Goal: Transaction & Acquisition: Subscribe to service/newsletter

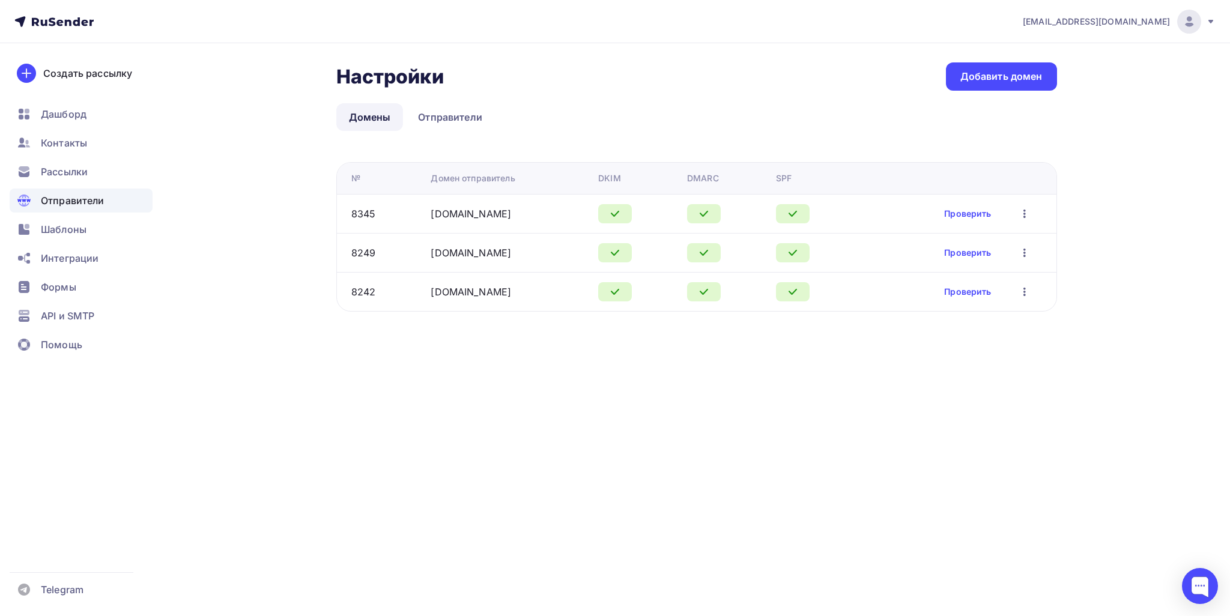
click at [67, 200] on span "Отправители" at bounding box center [73, 200] width 64 height 14
click at [94, 201] on span "Отправители" at bounding box center [73, 200] width 64 height 14
click at [606, 471] on div "danil.prokhorov.1990@list.ru Аккаунт Тарифы Выйти Создать рассылку Дашборд Конт…" at bounding box center [615, 308] width 1230 height 616
click at [89, 163] on div "Рассылки" at bounding box center [81, 172] width 143 height 24
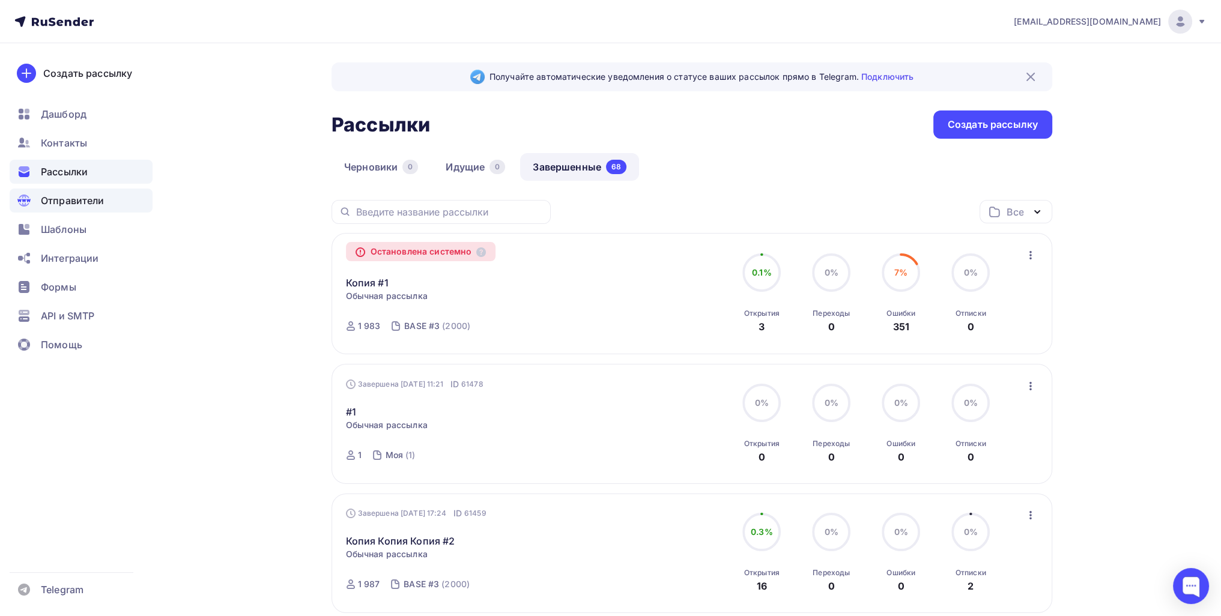
click at [92, 202] on span "Отправители" at bounding box center [73, 200] width 64 height 14
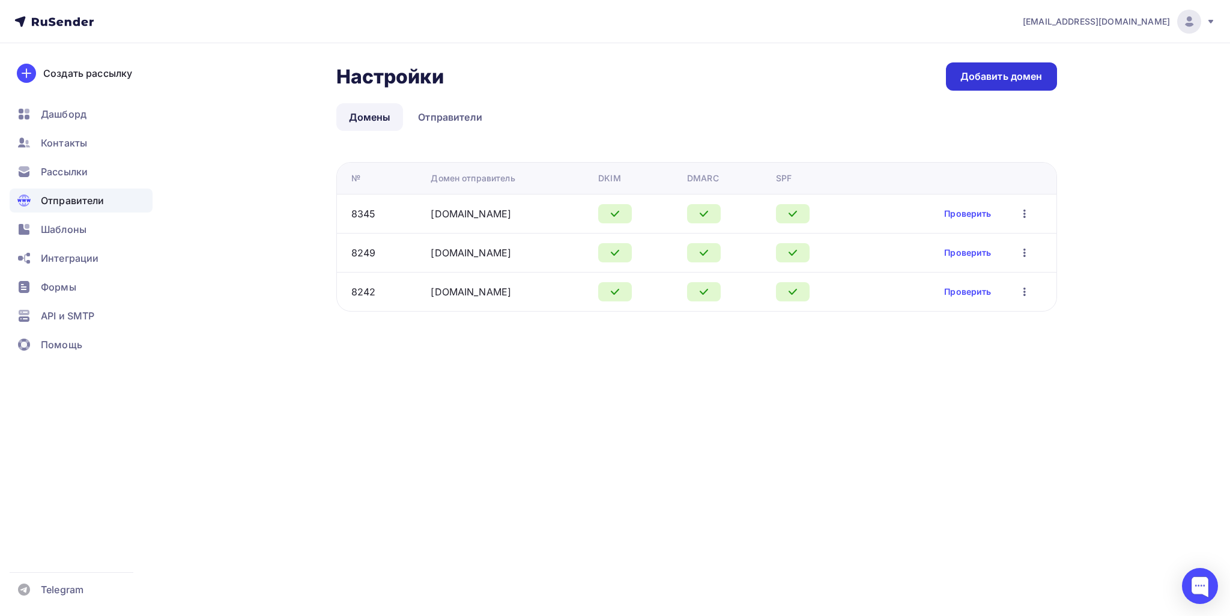
click at [606, 84] on link "Добавить домен" at bounding box center [1001, 76] width 111 height 28
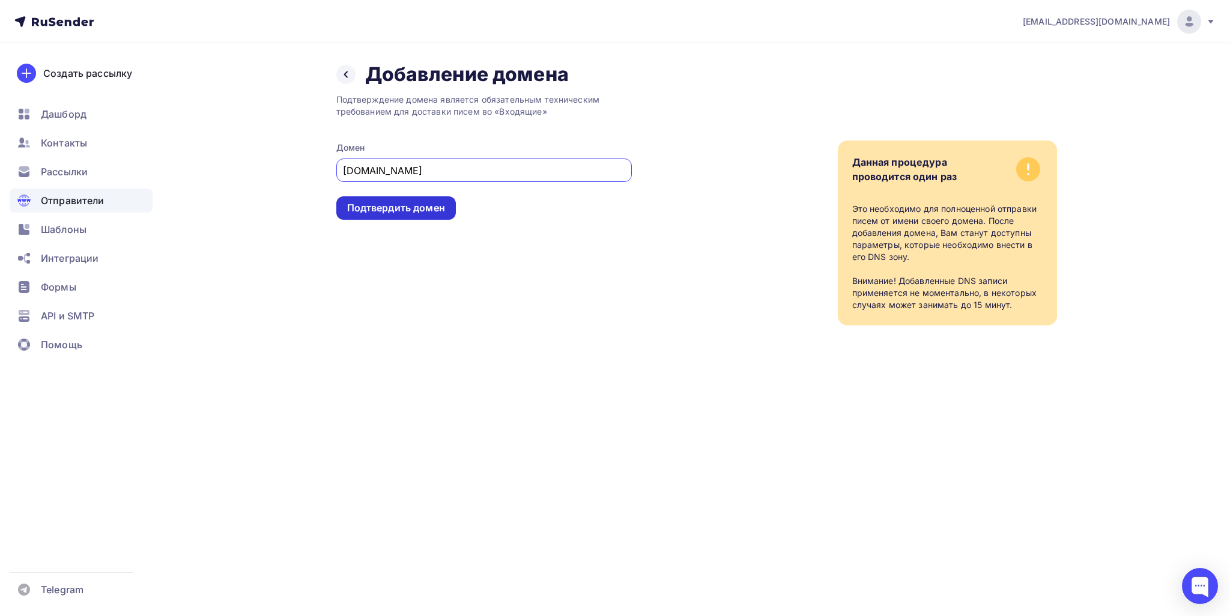
type input "web-vebinars.online"
click at [419, 204] on div "Подтвердить домен" at bounding box center [396, 208] width 98 height 14
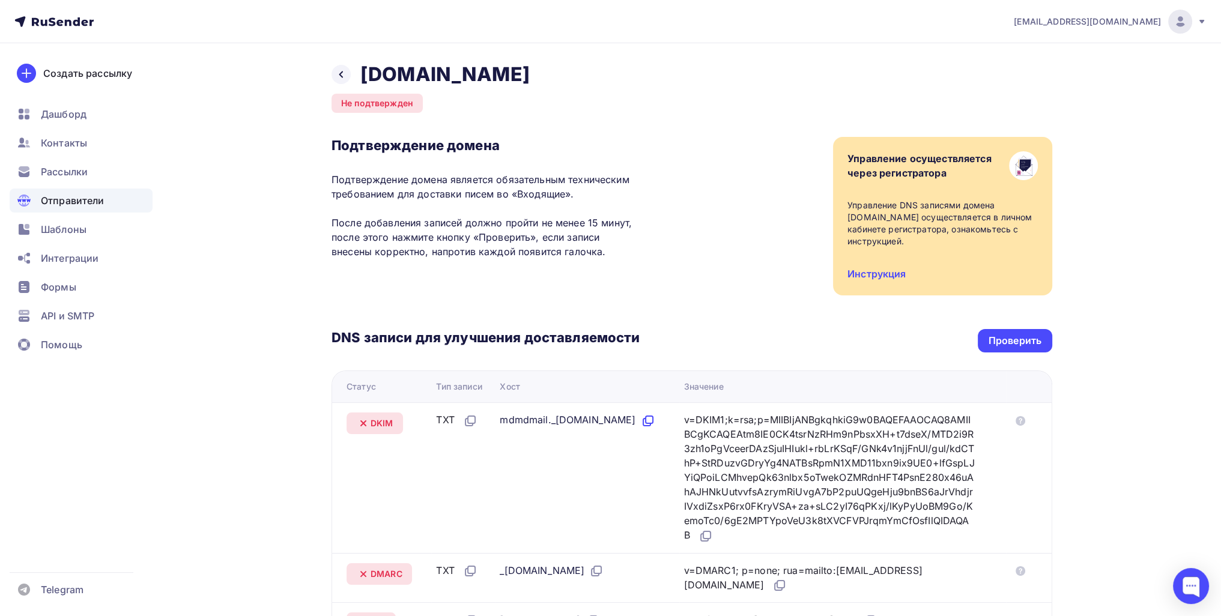
click at [606, 428] on icon at bounding box center [648, 421] width 14 height 14
click at [606, 539] on icon at bounding box center [705, 536] width 14 height 14
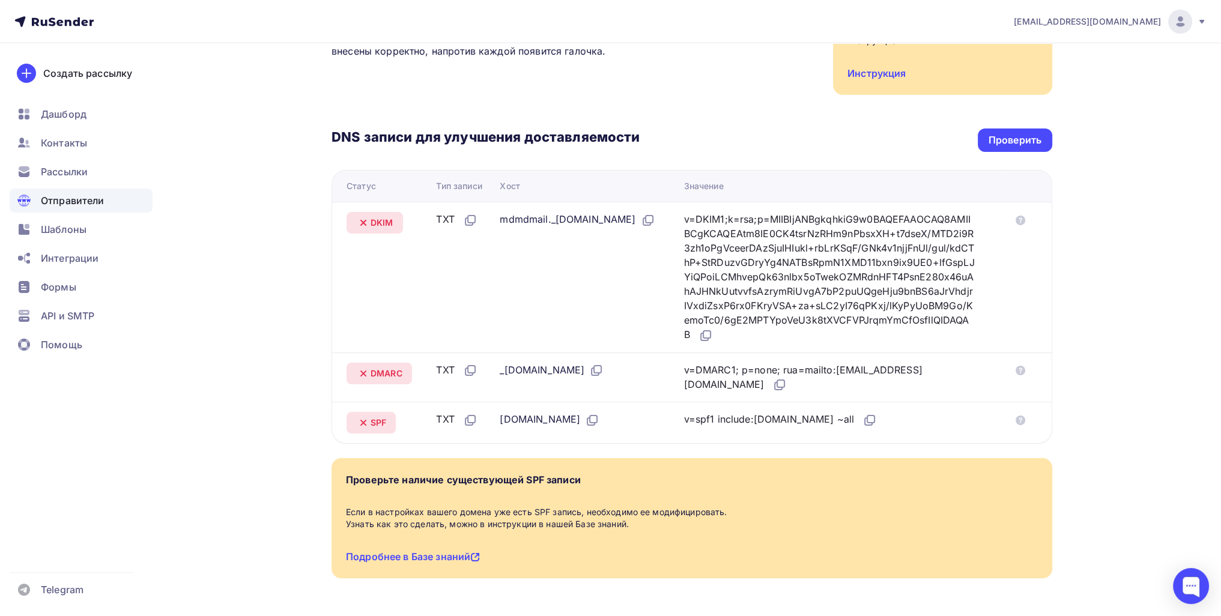
scroll to position [240, 0]
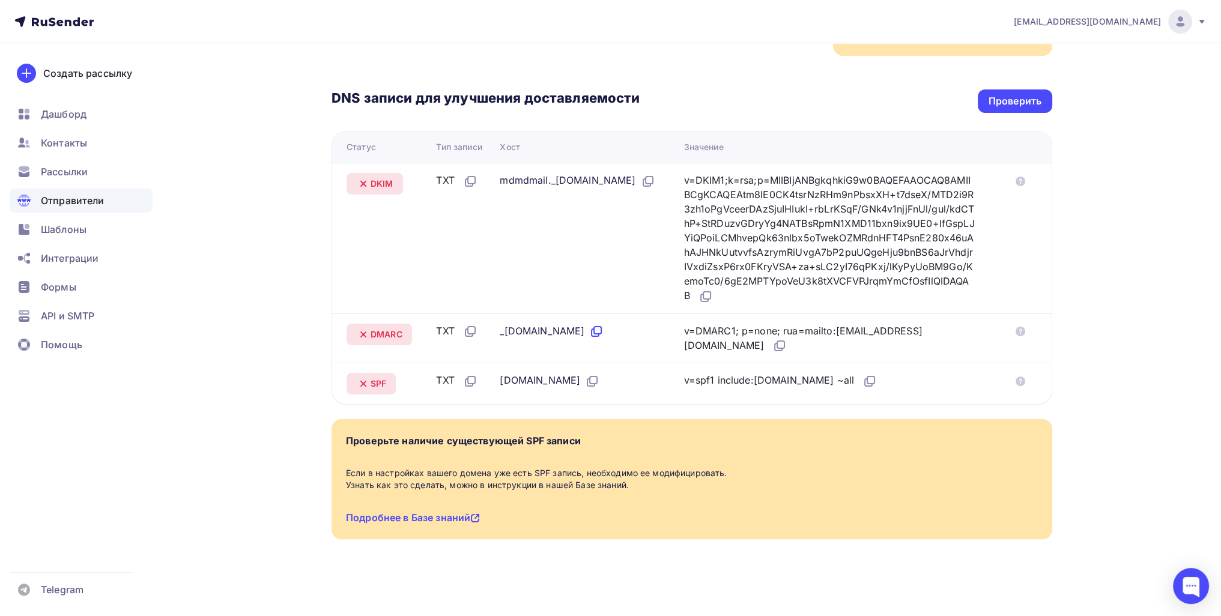
click at [603, 332] on icon at bounding box center [596, 331] width 14 height 14
click at [606, 348] on div "v=DMARC1; p=none; rua=mailto:postmaster@mx1.rusender-mail.ru" at bounding box center [829, 339] width 291 height 30
click at [606, 346] on icon at bounding box center [779, 346] width 14 height 14
click at [599, 385] on icon at bounding box center [592, 381] width 14 height 14
click at [606, 378] on icon at bounding box center [869, 381] width 14 height 14
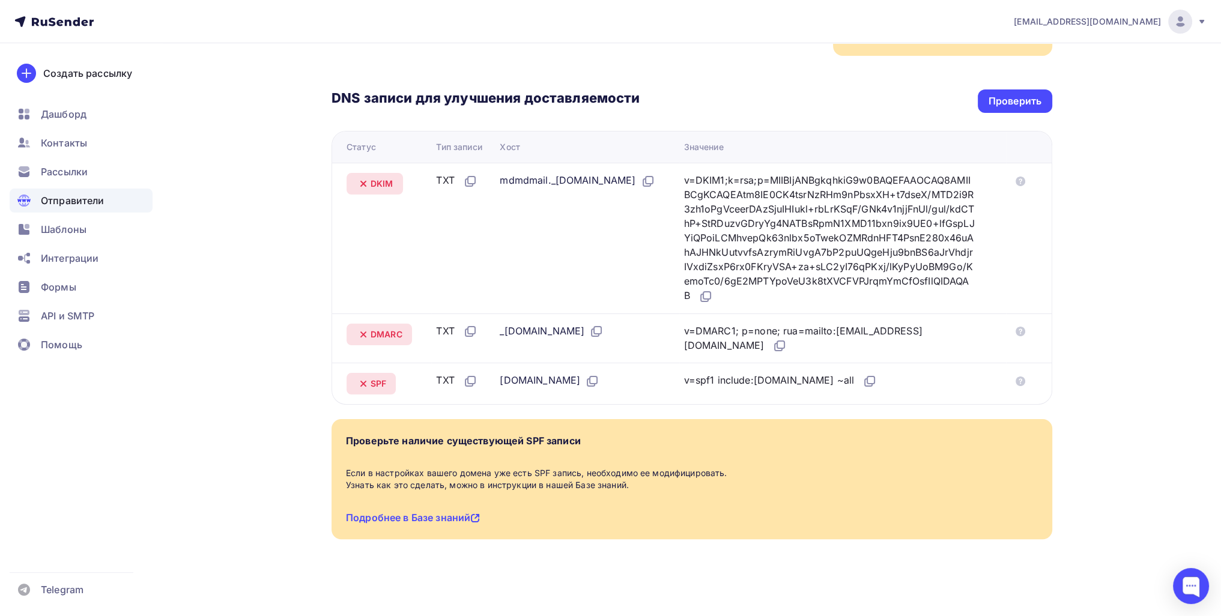
click at [606, 85] on div "DNS записи для улучшения доставляемости Проверить Статус Тип записи Хост Значен…" at bounding box center [691, 230] width 720 height 349
click at [606, 98] on div "Проверить" at bounding box center [1014, 101] width 53 height 14
click at [606, 96] on div "Проверить" at bounding box center [1014, 101] width 53 height 14
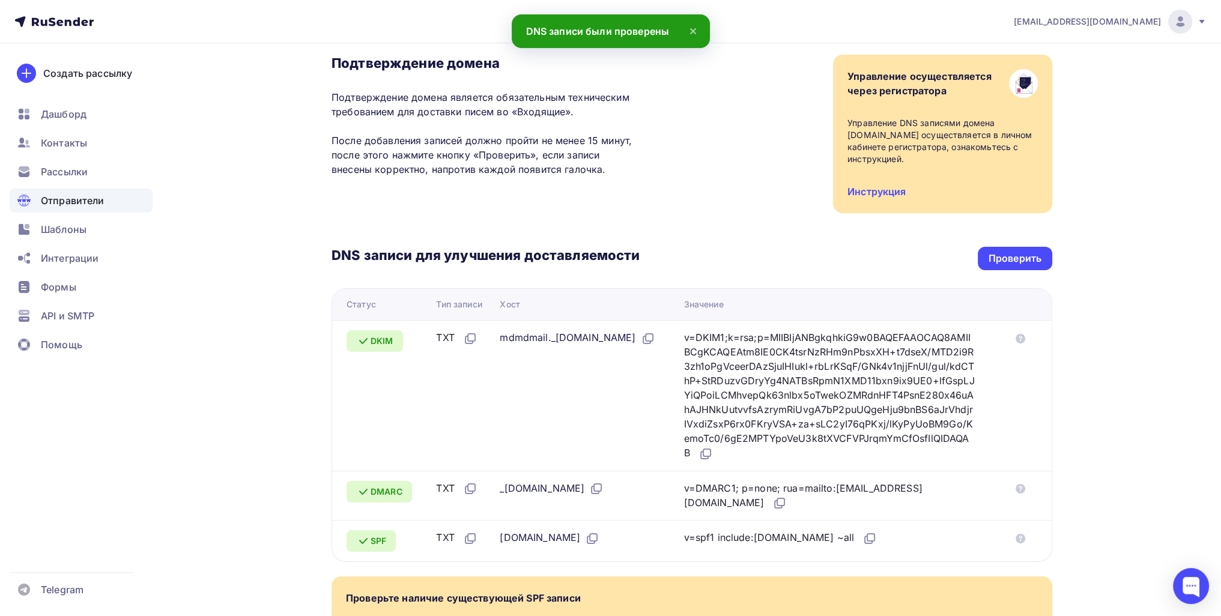
scroll to position [59, 0]
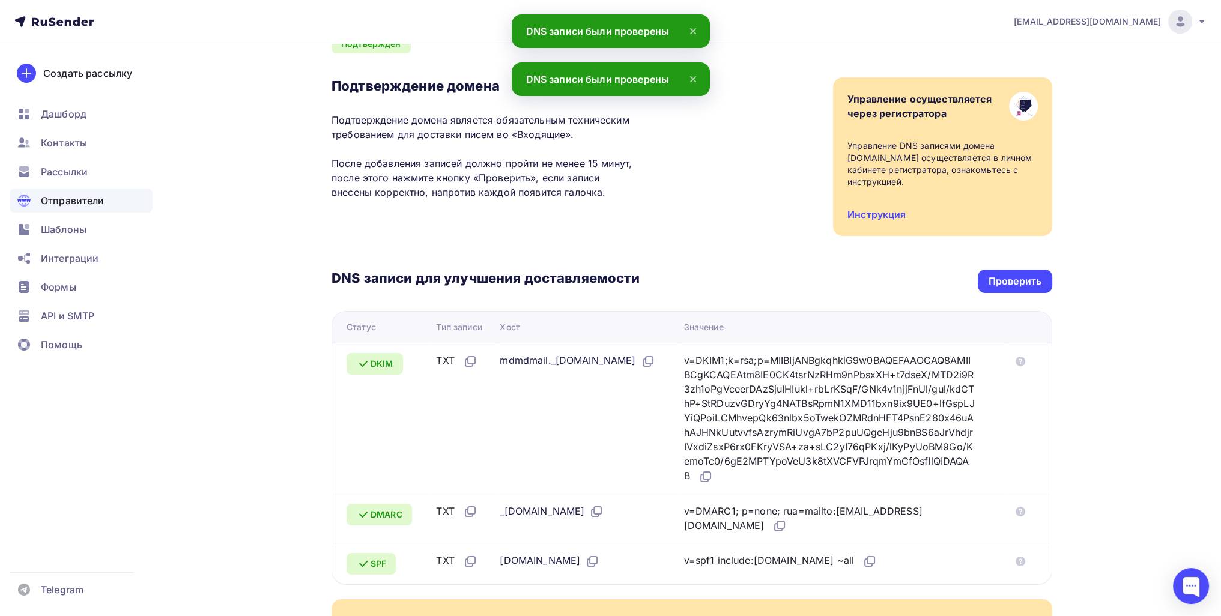
click at [80, 191] on div "Отправители" at bounding box center [81, 201] width 143 height 24
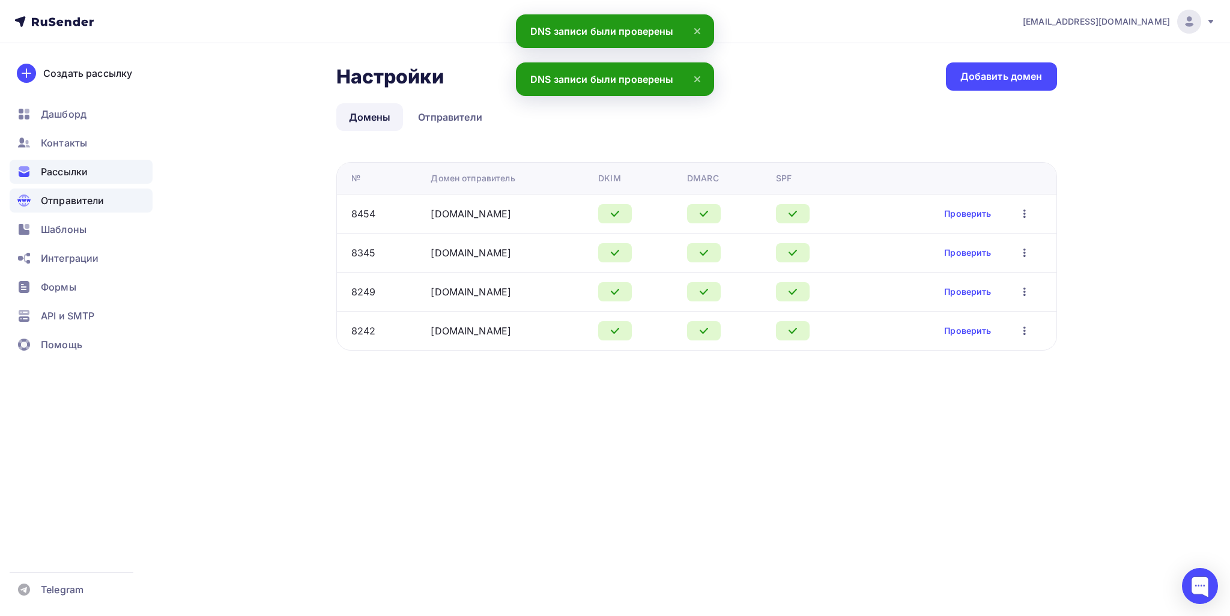
click at [71, 175] on span "Рассылки" at bounding box center [64, 172] width 47 height 14
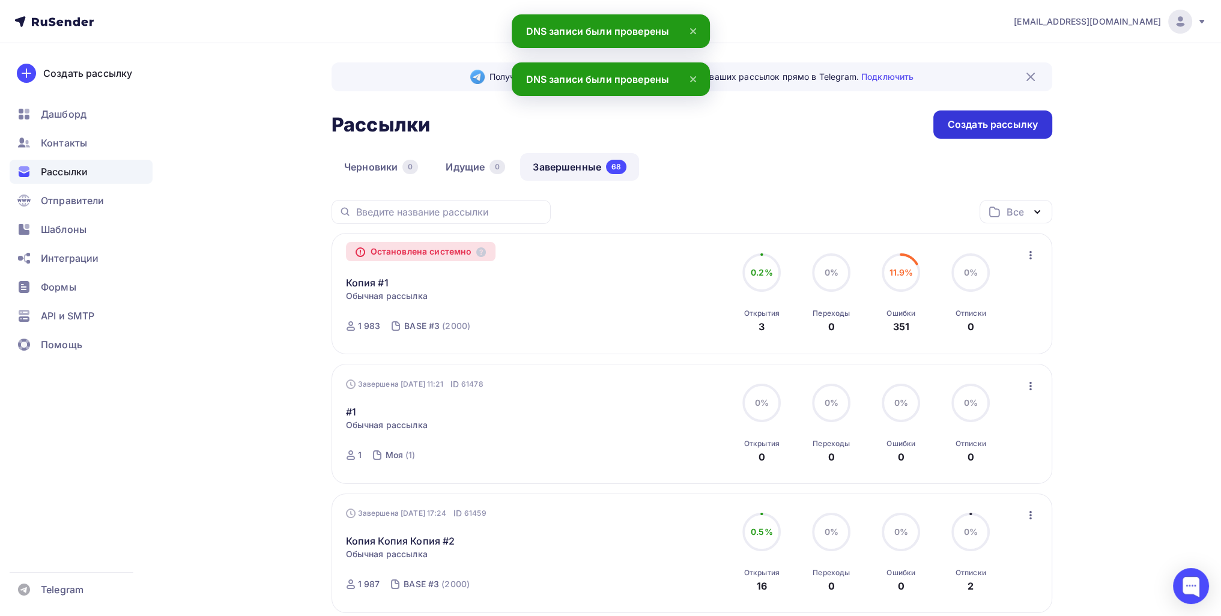
click at [606, 135] on div "Создать рассылку" at bounding box center [992, 124] width 119 height 28
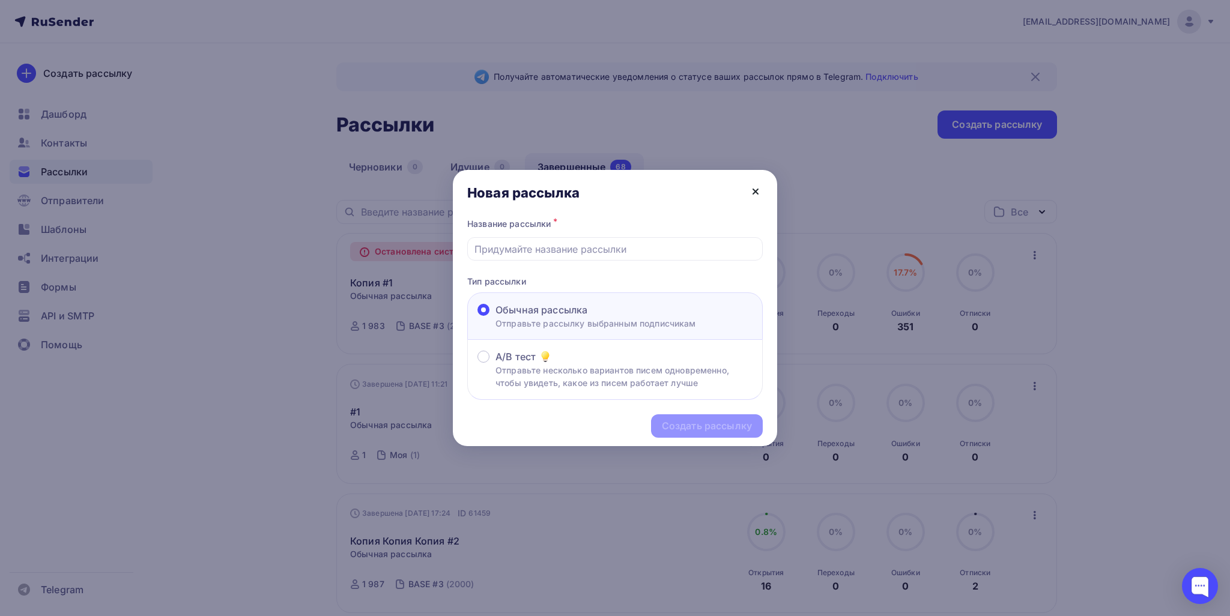
click at [606, 192] on icon at bounding box center [755, 191] width 5 height 5
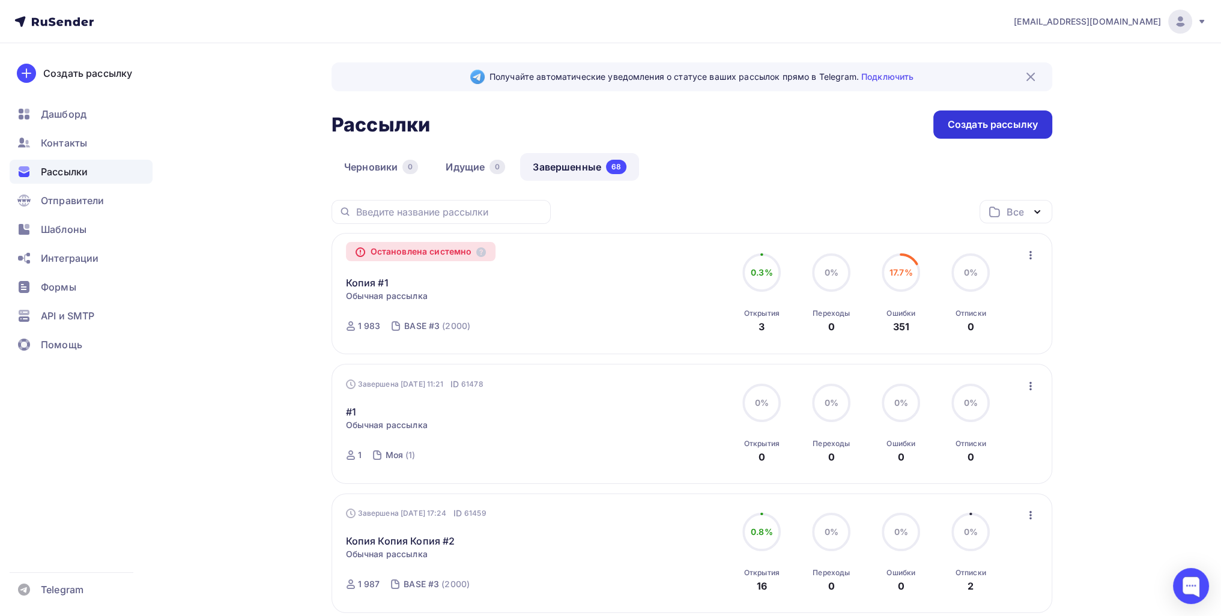
click at [606, 120] on div "Создать рассылку" at bounding box center [992, 125] width 90 height 14
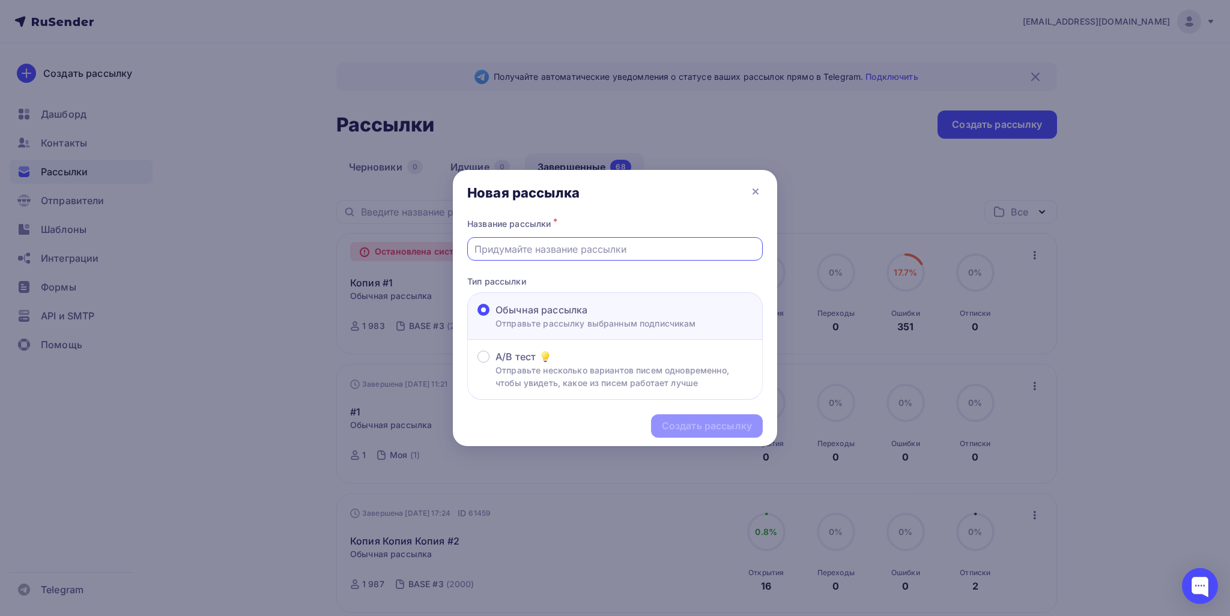
click at [552, 253] on input "text" at bounding box center [615, 249] width 282 height 14
drag, startPoint x: 472, startPoint y: 248, endPoint x: 533, endPoint y: 286, distance: 71.5
click at [472, 248] on div "3" at bounding box center [614, 248] width 295 height 23
click at [470, 244] on div "3" at bounding box center [614, 248] width 295 height 23
click at [474, 250] on div "3" at bounding box center [614, 248] width 295 height 23
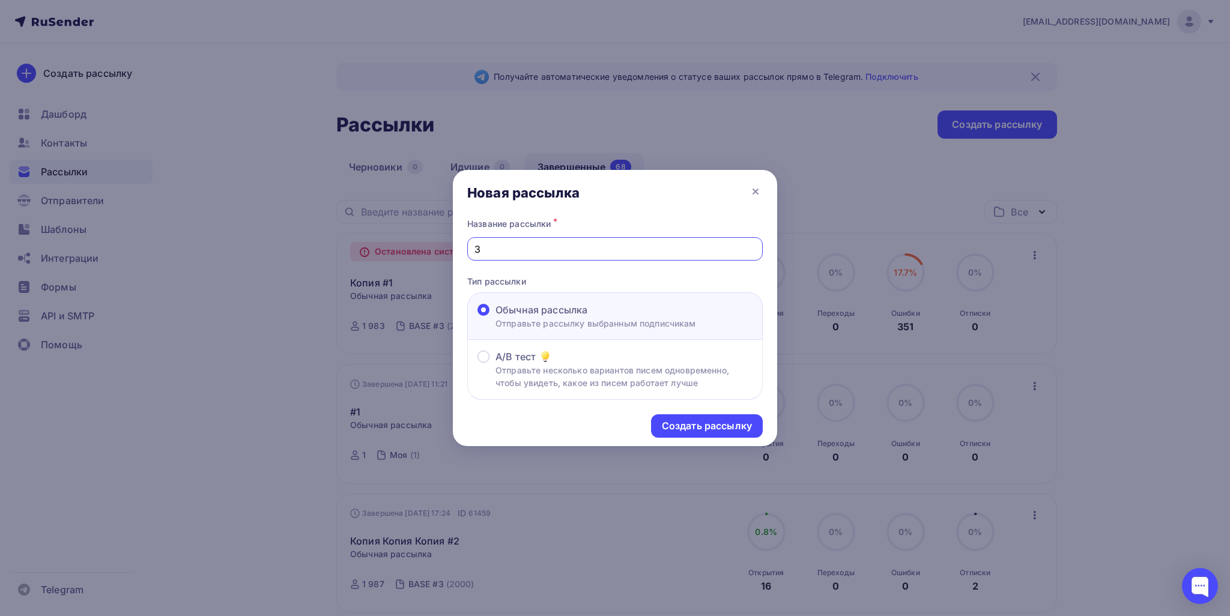
click at [474, 246] on input "3" at bounding box center [615, 249] width 282 height 14
click at [477, 249] on input "3" at bounding box center [615, 249] width 282 height 14
click at [477, 248] on input "3" at bounding box center [615, 249] width 282 height 14
click at [474, 246] on input "3" at bounding box center [615, 249] width 282 height 14
type input "№3"
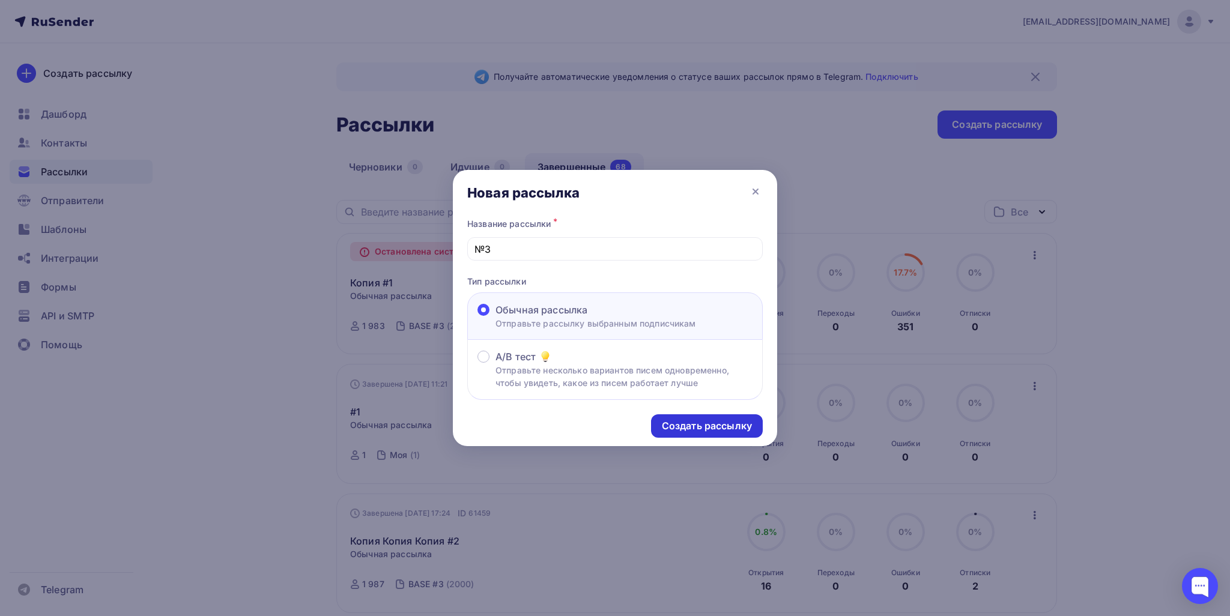
click at [606, 432] on div "Создать рассылку" at bounding box center [707, 425] width 112 height 23
click at [606, 415] on div "Создать рассылку" at bounding box center [707, 425] width 112 height 23
click at [483, 246] on input "№3" at bounding box center [615, 249] width 282 height 14
click at [606, 190] on icon at bounding box center [755, 191] width 14 height 14
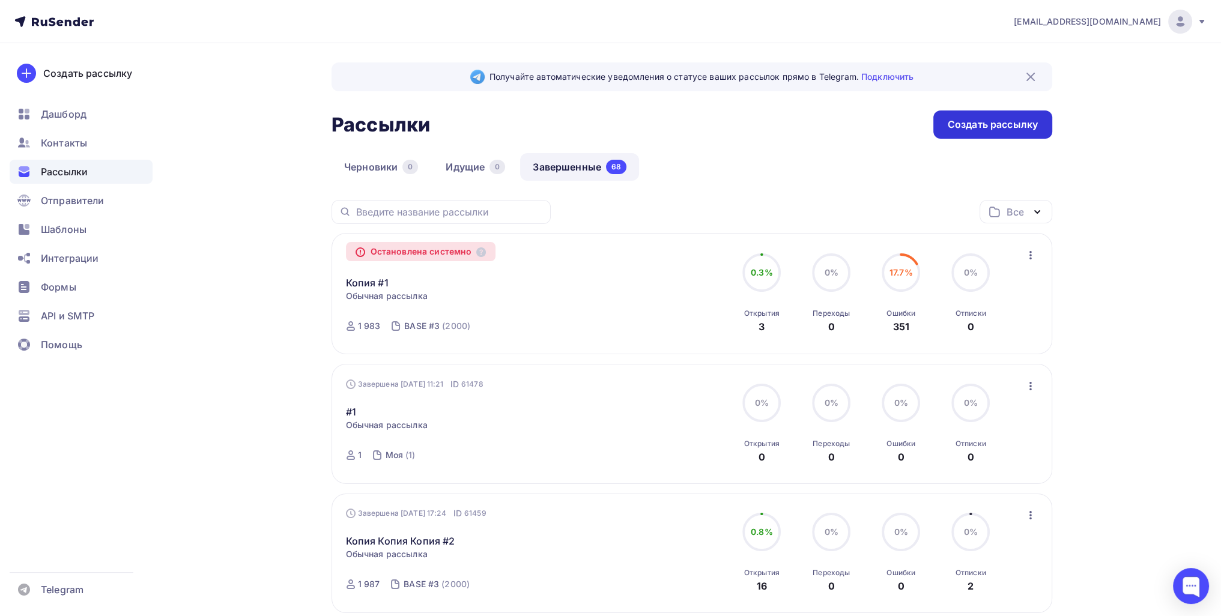
click at [606, 134] on div "Создать рассылку" at bounding box center [992, 124] width 119 height 28
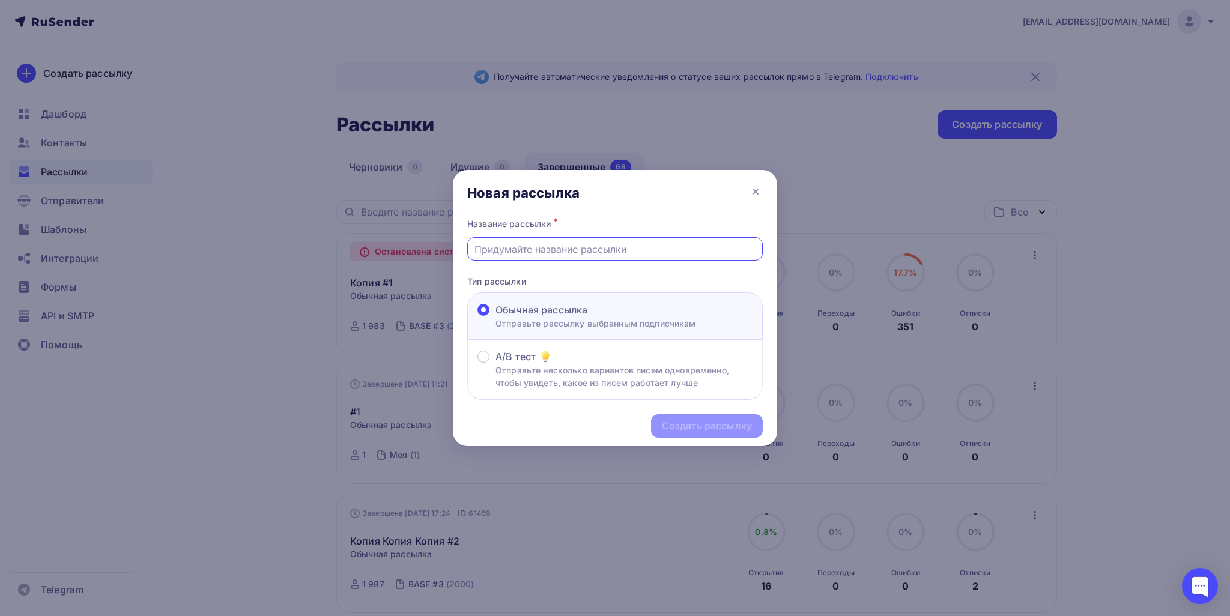
click at [522, 246] on input "text" at bounding box center [615, 249] width 282 height 14
type input "н"
drag, startPoint x: 522, startPoint y: 247, endPoint x: 399, endPoint y: 248, distance: 123.7
click at [399, 248] on div "Новая рассылка Название рассылки * Тестовая Тип рассылки Обычная рассылка Отпра…" at bounding box center [615, 308] width 1230 height 616
type input "Список 4"
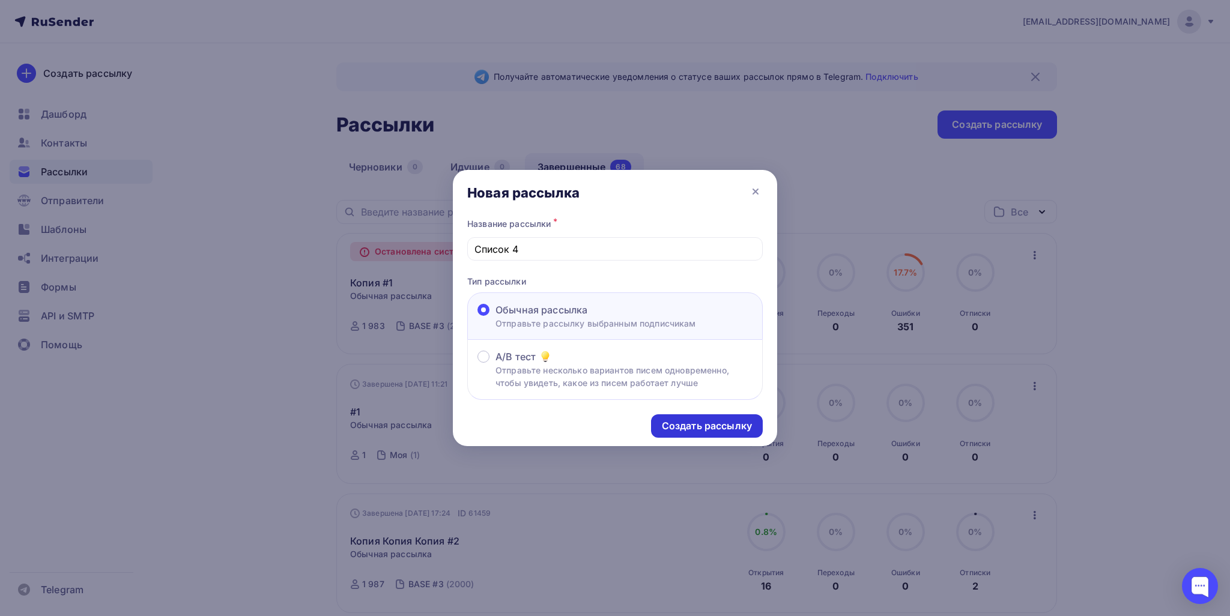
click at [606, 428] on div "Создать рассылку" at bounding box center [707, 426] width 90 height 14
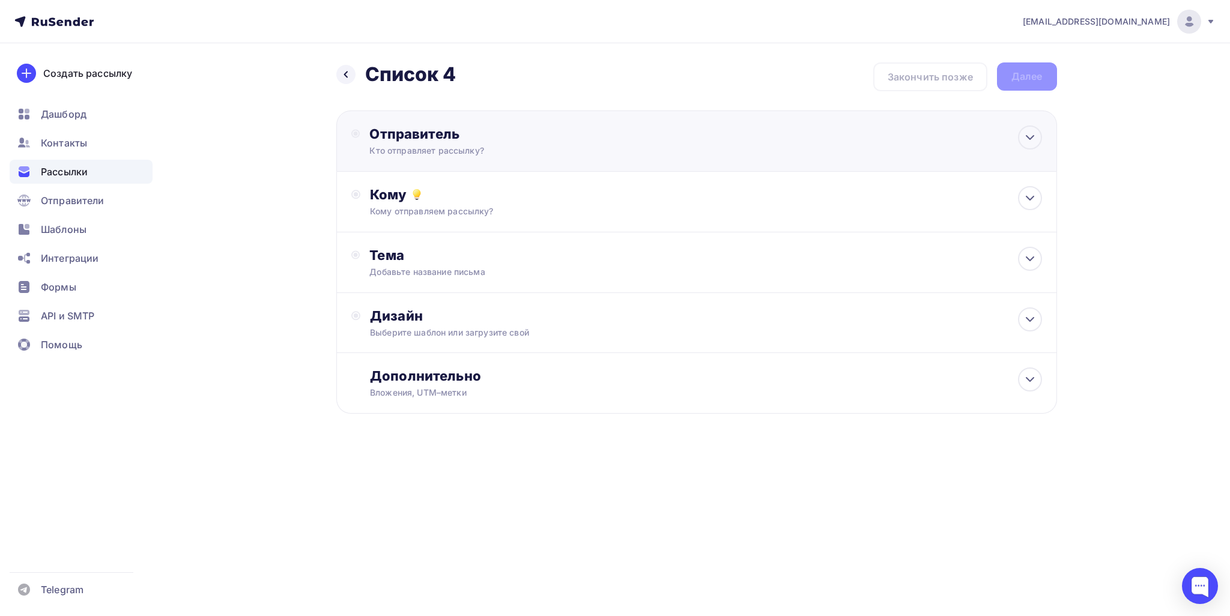
click at [449, 132] on div "Отправитель" at bounding box center [499, 133] width 260 height 17
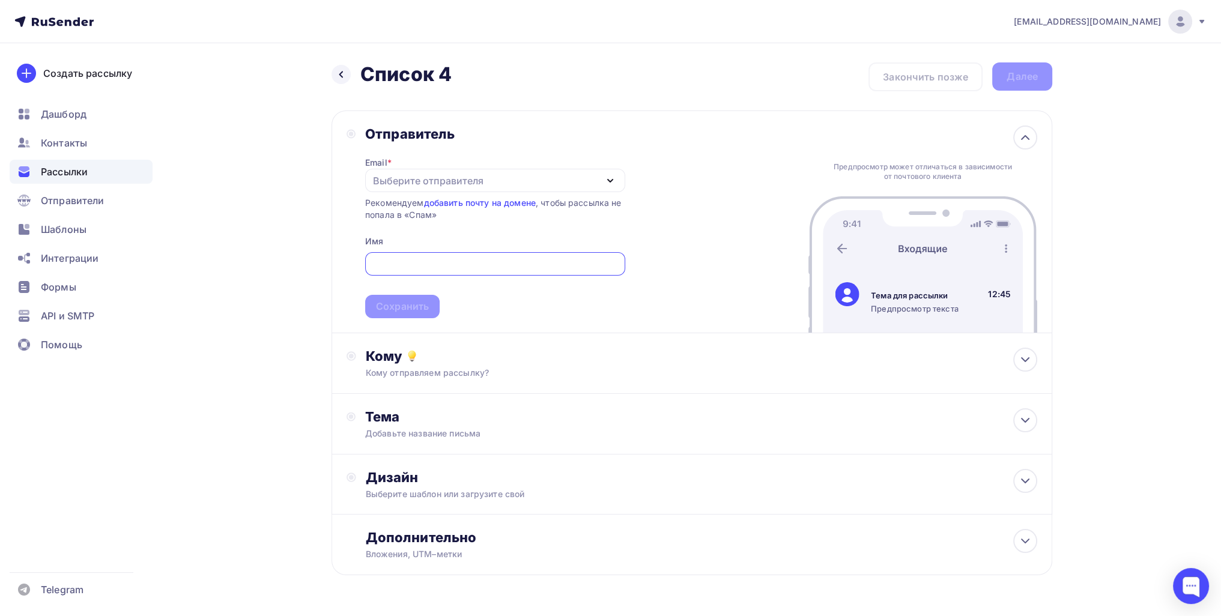
click at [406, 183] on div "Выберите отправителя" at bounding box center [428, 181] width 110 height 14
click at [442, 176] on div "Выберите отправителя" at bounding box center [428, 181] width 110 height 14
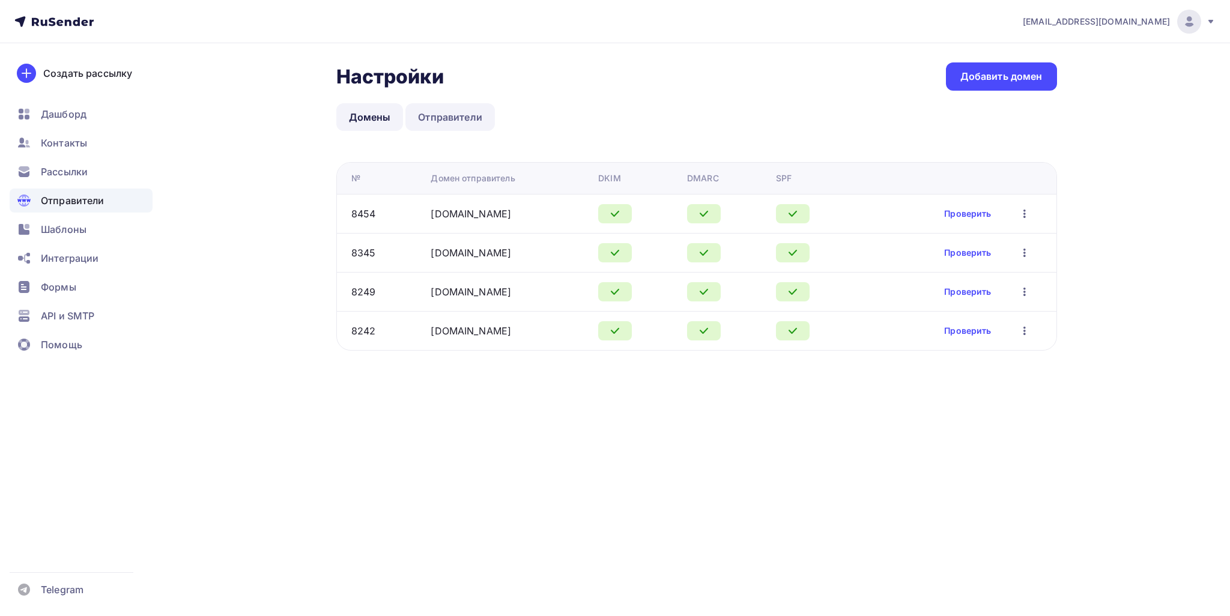
click at [443, 117] on link "Отправители" at bounding box center [449, 117] width 89 height 28
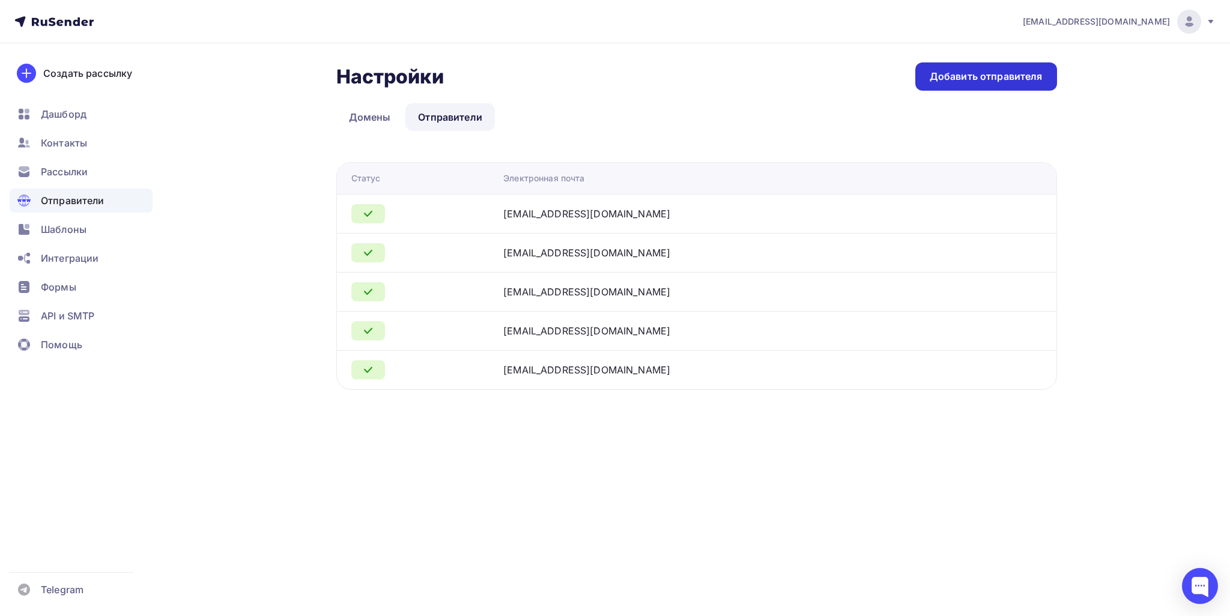
click at [946, 81] on div "Добавить отправителя" at bounding box center [985, 77] width 113 height 14
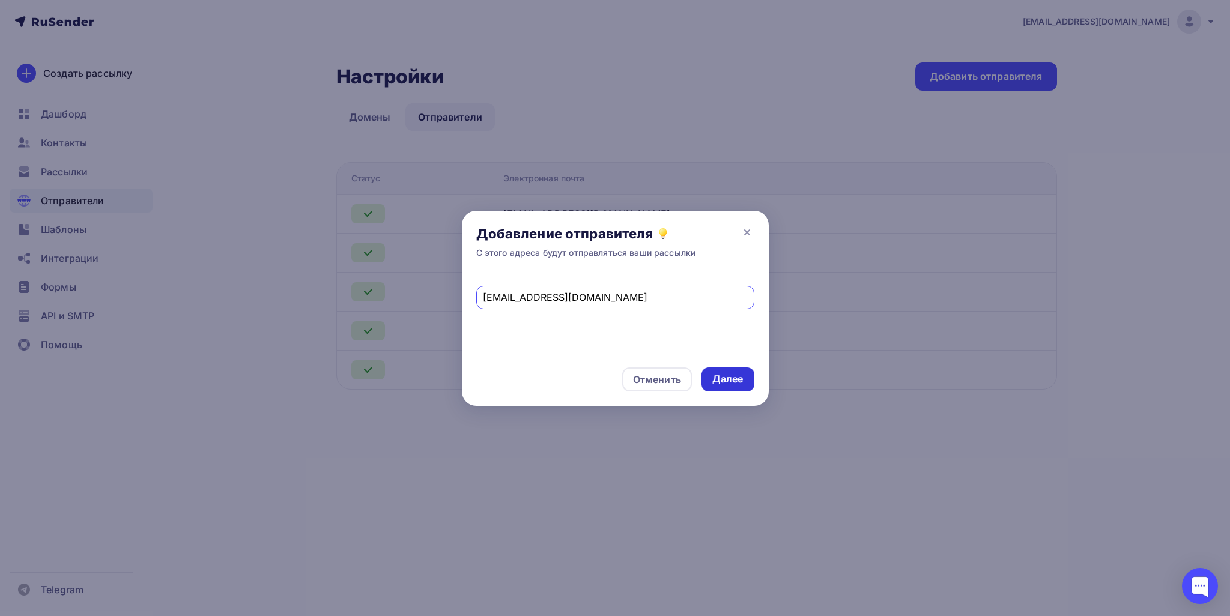
type input "info@web-vebinars.online"
click at [710, 376] on div "Далее" at bounding box center [727, 379] width 53 height 24
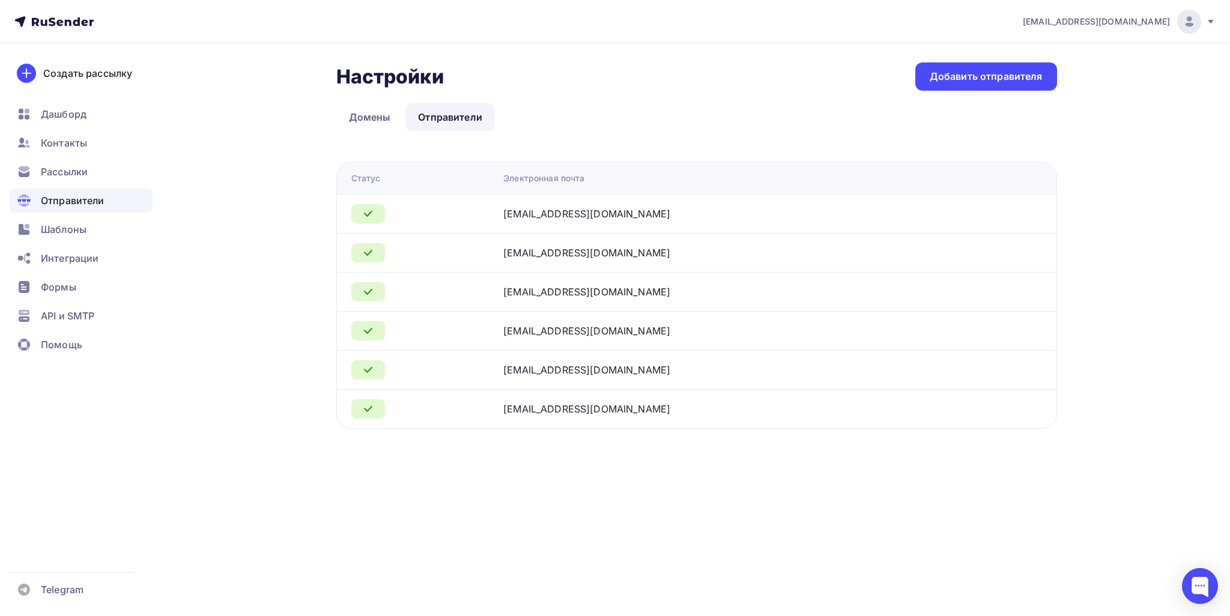
copy div "web-vebinars.online"
drag, startPoint x: 675, startPoint y: 212, endPoint x: 560, endPoint y: 208, distance: 115.3
click at [560, 208] on div "info@web-vebinars.online" at bounding box center [653, 214] width 300 height 14
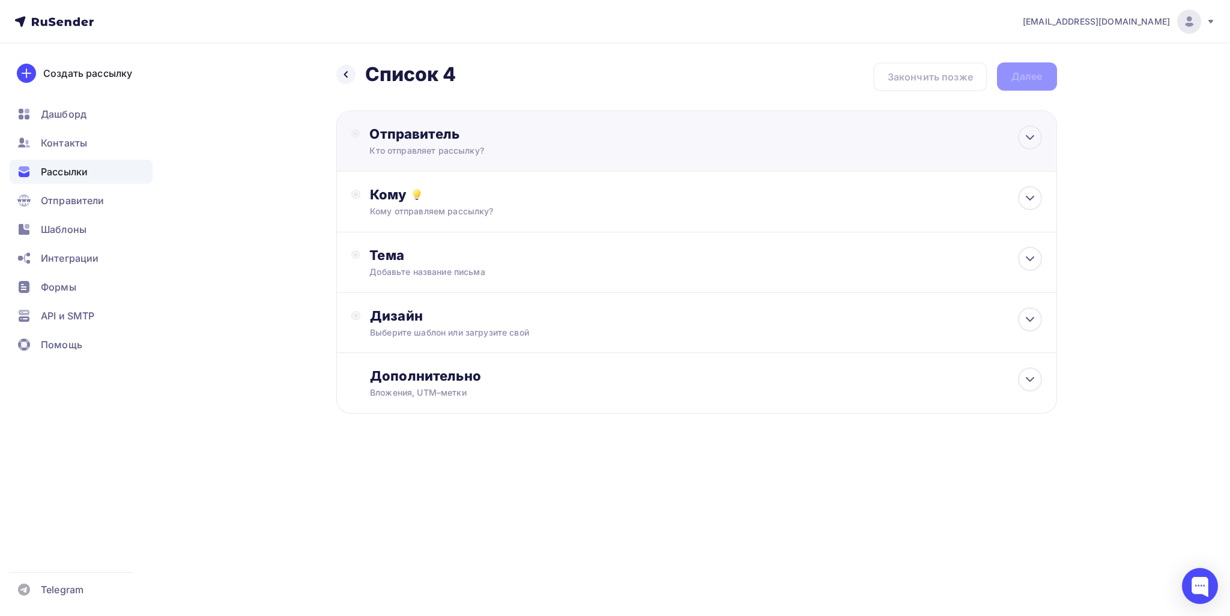
click at [476, 137] on div "Отправитель" at bounding box center [499, 133] width 260 height 17
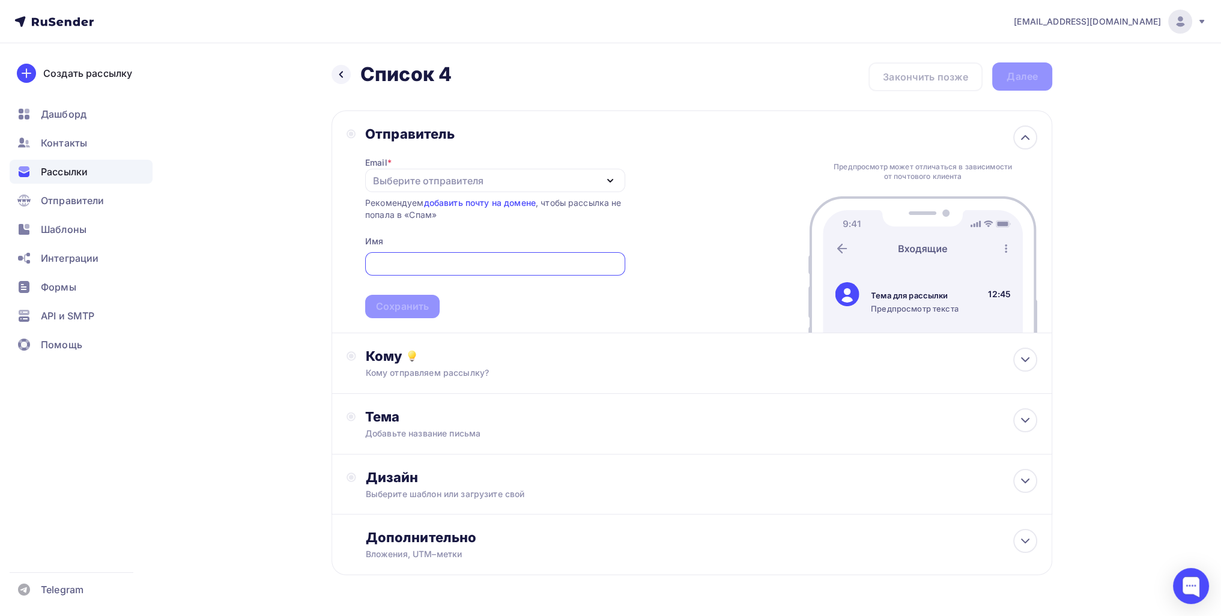
click at [389, 181] on div "Выберите отправителя" at bounding box center [428, 181] width 110 height 14
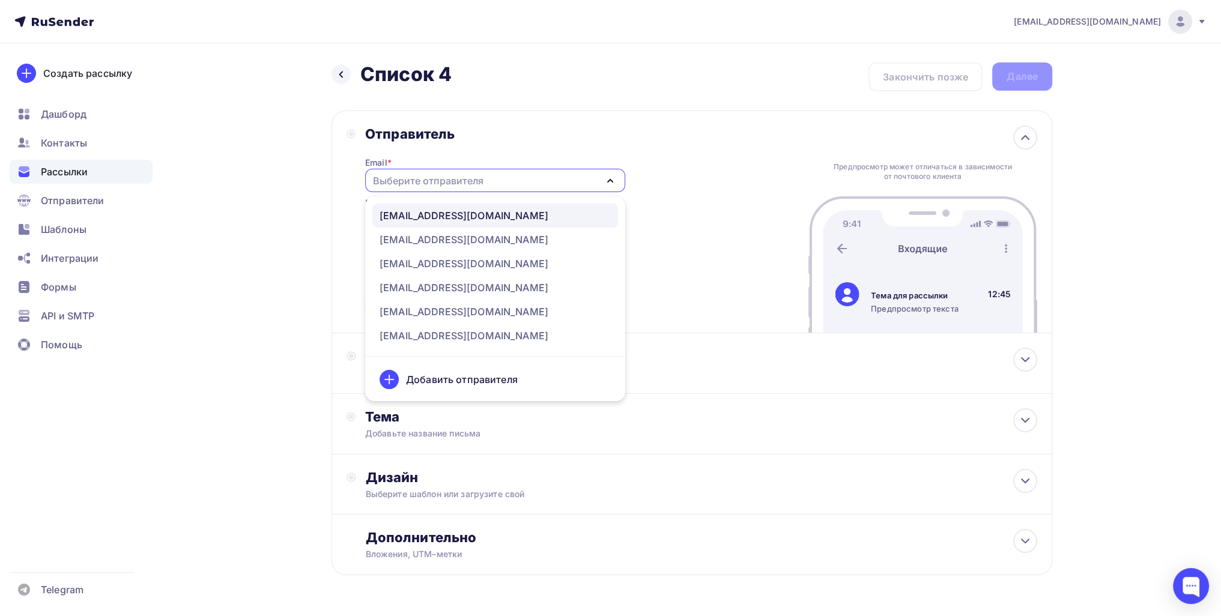
click at [418, 212] on div "[EMAIL_ADDRESS][DOMAIN_NAME]" at bounding box center [463, 215] width 169 height 14
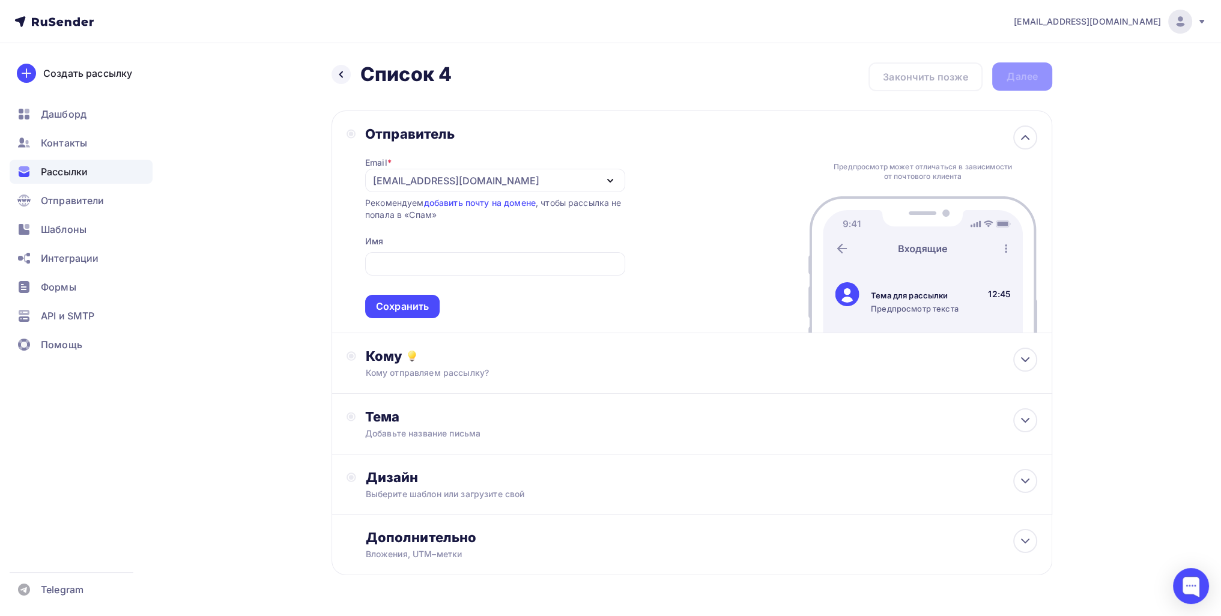
click at [331, 261] on div "Отправитель Email * [EMAIL_ADDRESS][DOMAIN_NAME] [EMAIL_ADDRESS][DOMAIN_NAME] […" at bounding box center [691, 221] width 720 height 223
click at [397, 259] on input "text" at bounding box center [495, 264] width 246 height 14
type input "Manager [PERSON_NAME]"
click at [418, 305] on div "Сохранить" at bounding box center [402, 307] width 53 height 14
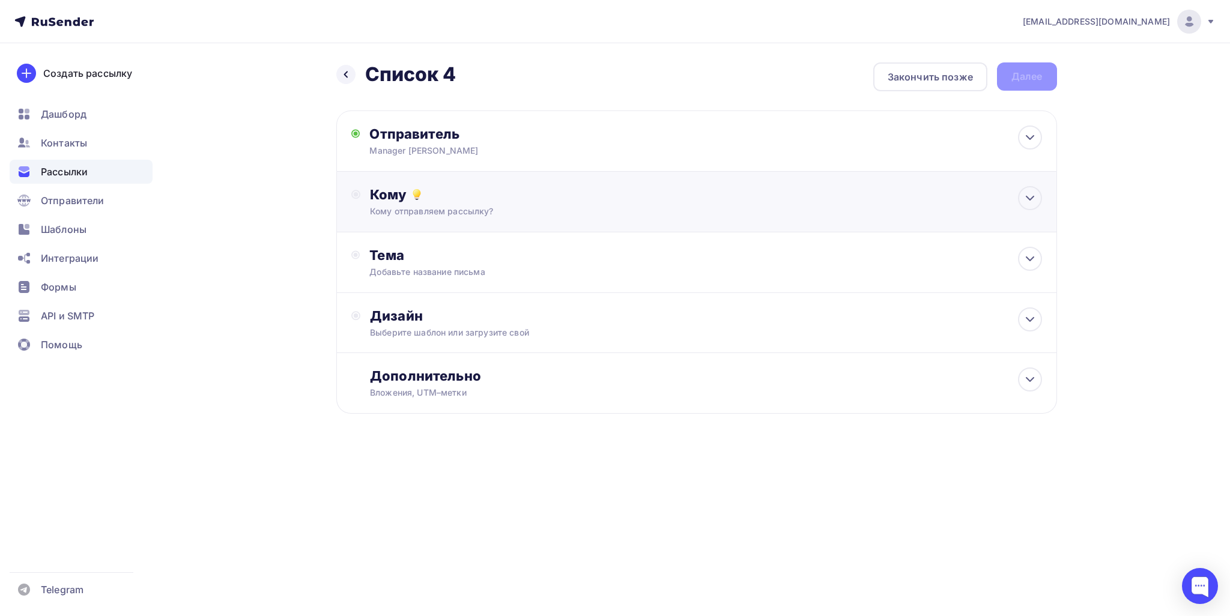
click at [424, 211] on div "Кому отправляем рассылку?" at bounding box center [672, 211] width 605 height 12
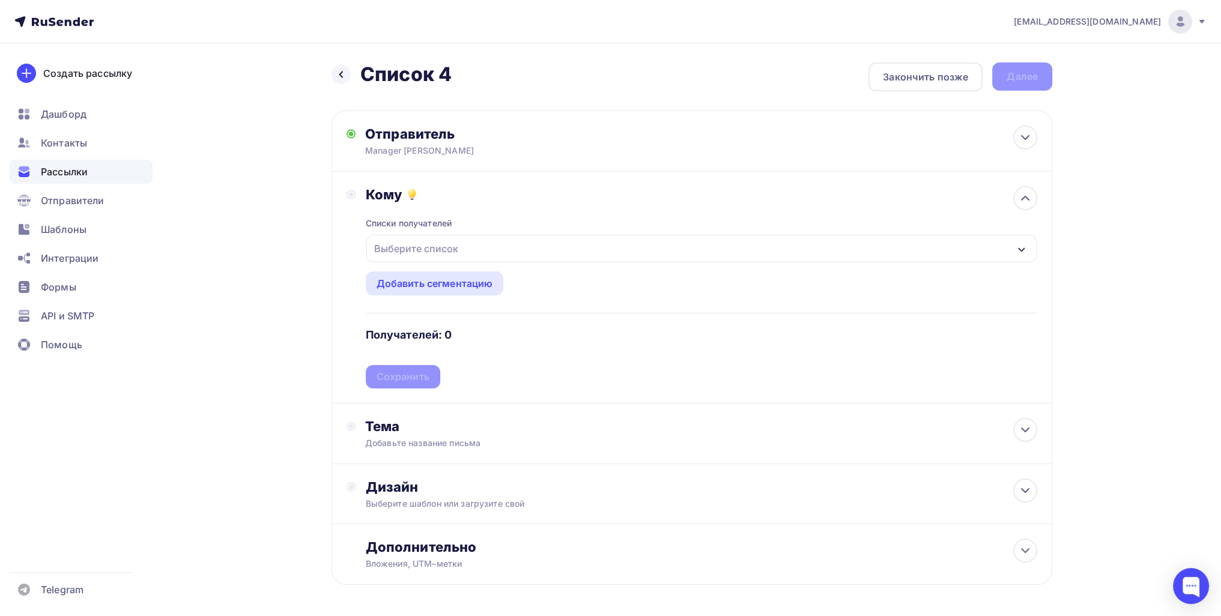
click at [430, 249] on div "Выберите список" at bounding box center [416, 249] width 94 height 22
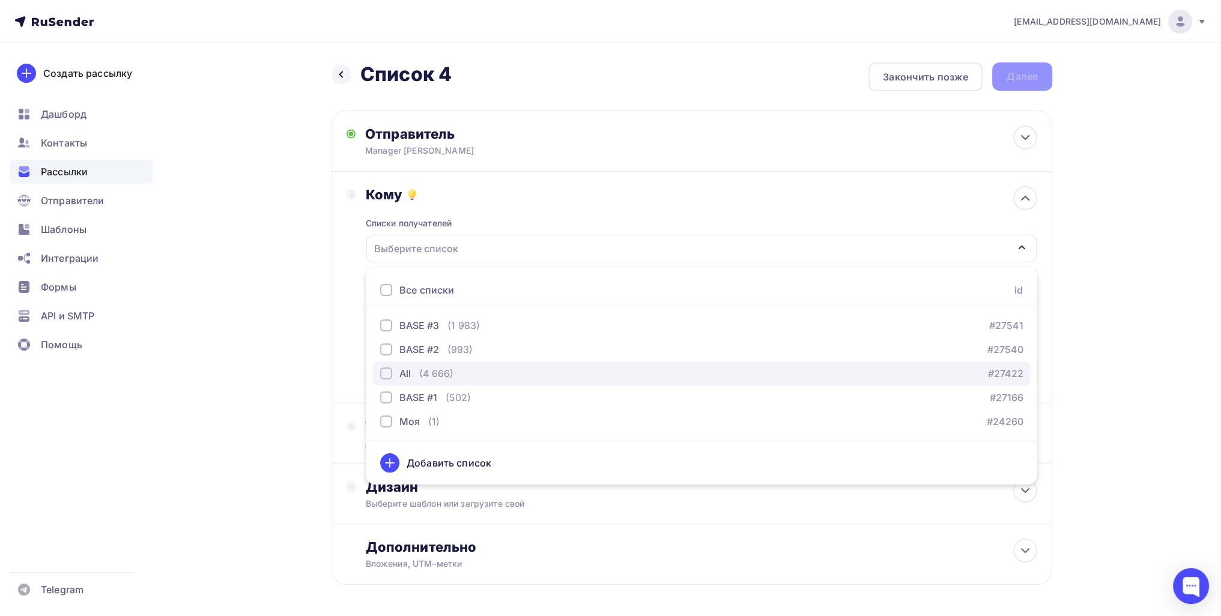
click at [427, 373] on div "(4 666)" at bounding box center [436, 373] width 34 height 14
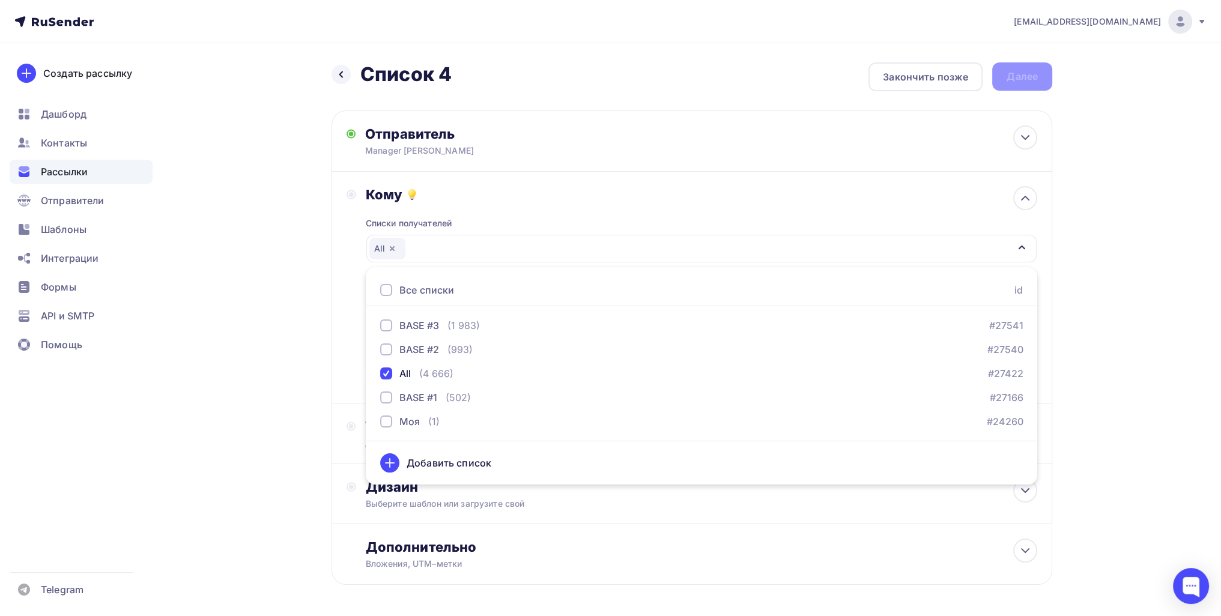
click at [299, 370] on div "Назад Список 4 Список 4 Закончить позже Далее Отправитель Manager [PERSON_NAME]…" at bounding box center [610, 352] width 984 height 619
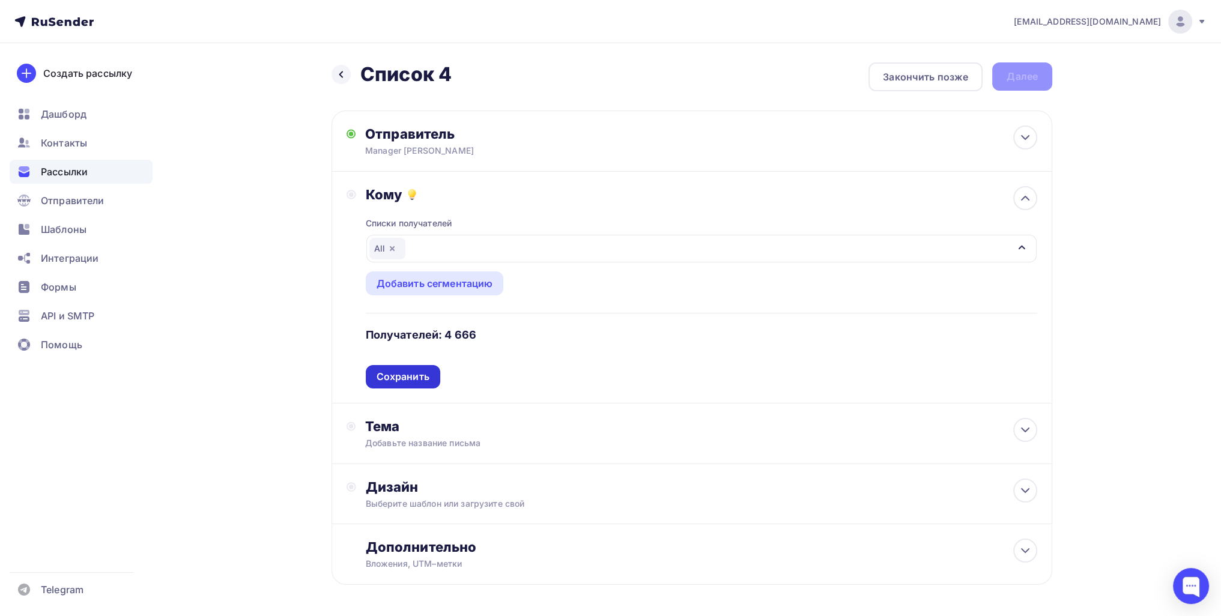
click at [396, 370] on div "Сохранить" at bounding box center [402, 377] width 53 height 14
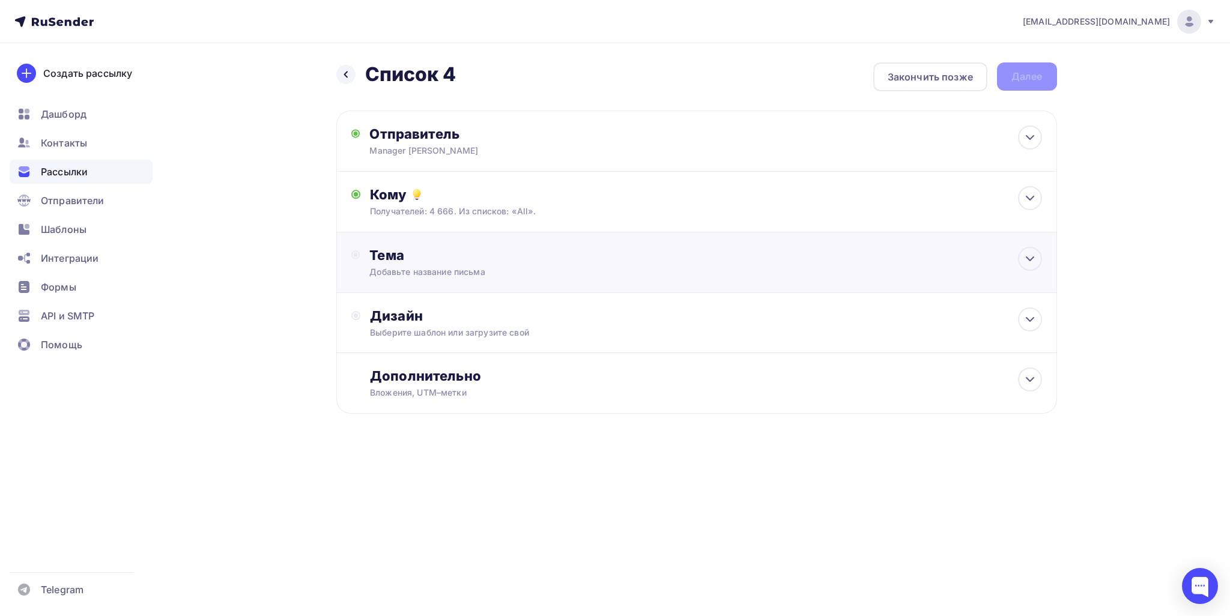
click at [411, 259] on div "Тема" at bounding box center [487, 255] width 237 height 17
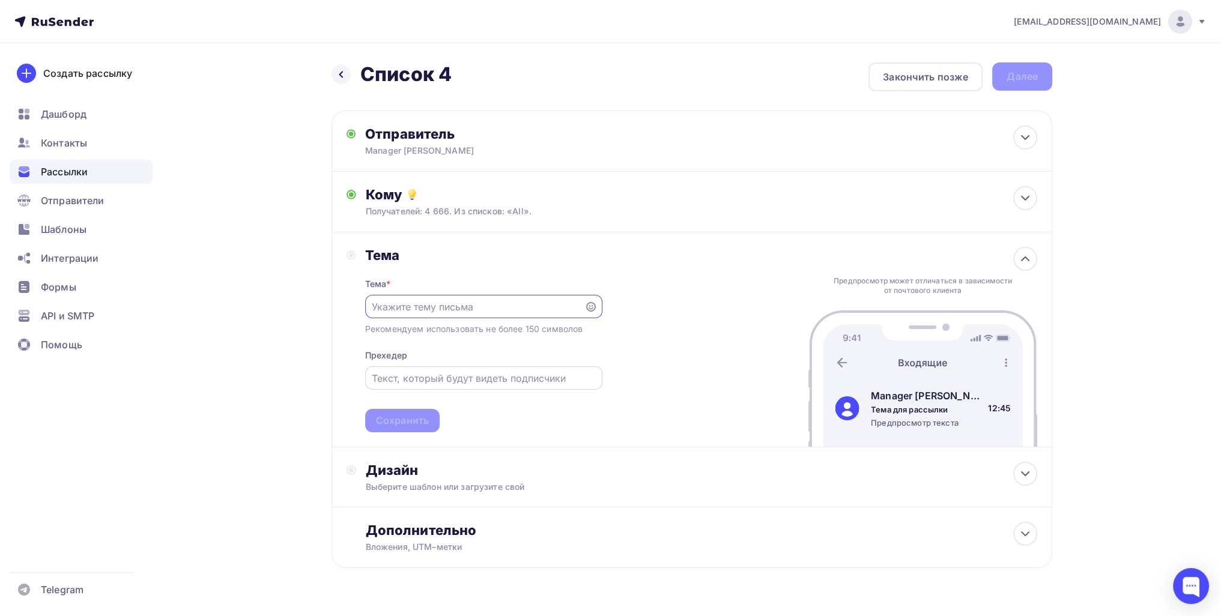
click at [439, 381] on input "text" at bounding box center [483, 378] width 223 height 14
click at [388, 470] on div "Дизайн" at bounding box center [701, 470] width 671 height 17
click at [443, 518] on div "Выбрать шаблон" at bounding box center [417, 519] width 83 height 14
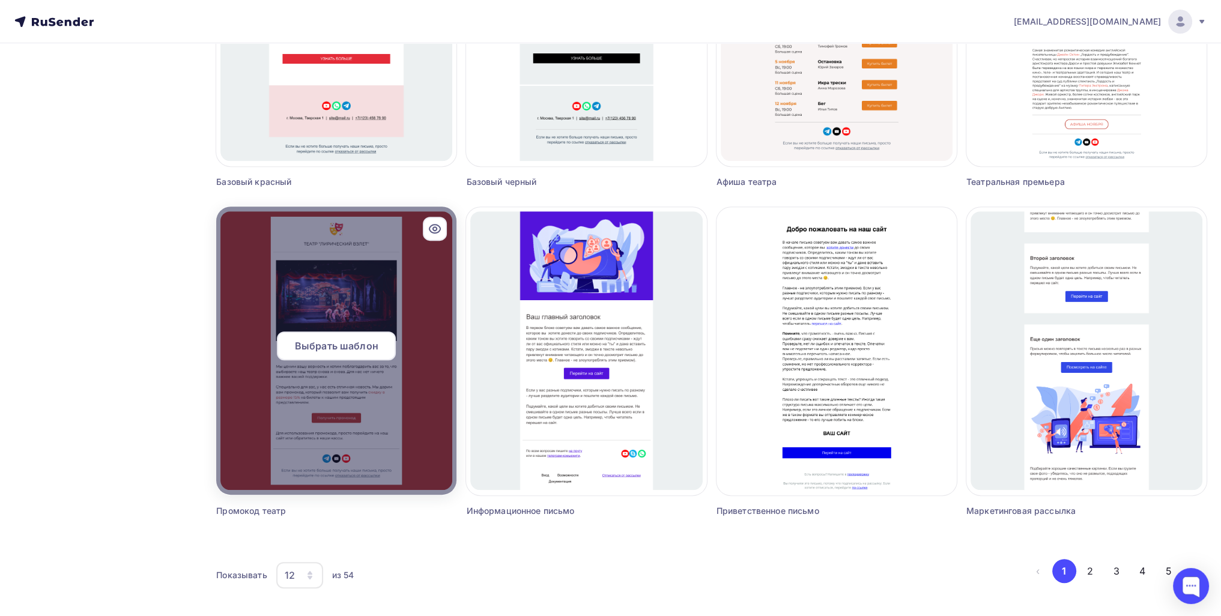
scroll to position [615, 0]
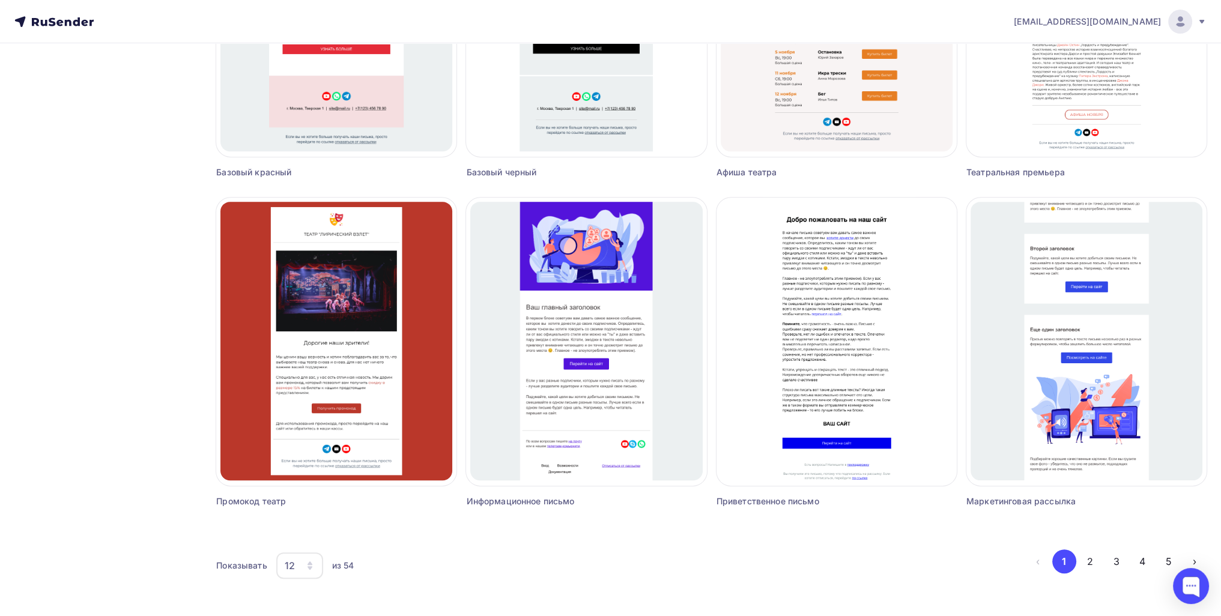
click at [313, 563] on icon "button" at bounding box center [310, 566] width 10 height 10
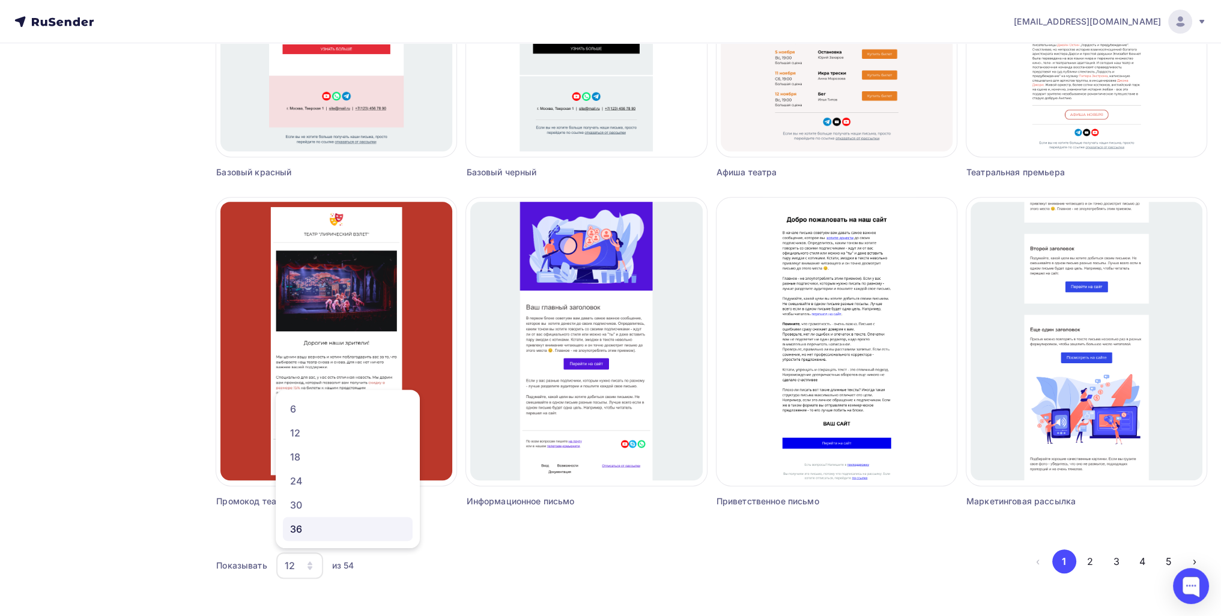
click at [354, 533] on div "36" at bounding box center [347, 529] width 115 height 14
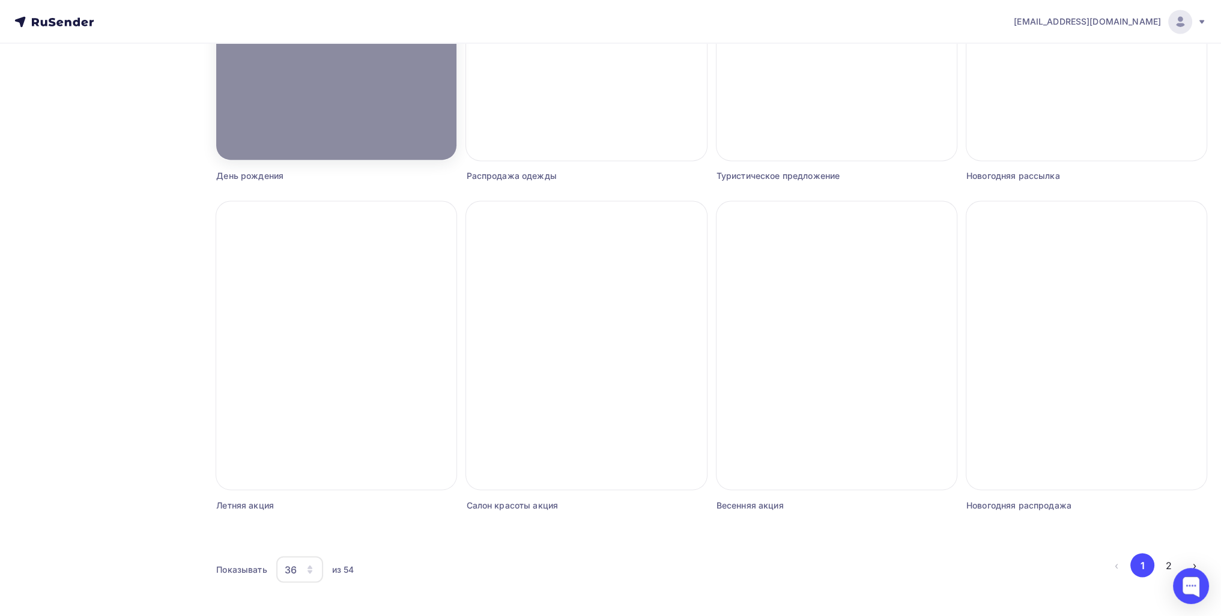
scroll to position [2590, 0]
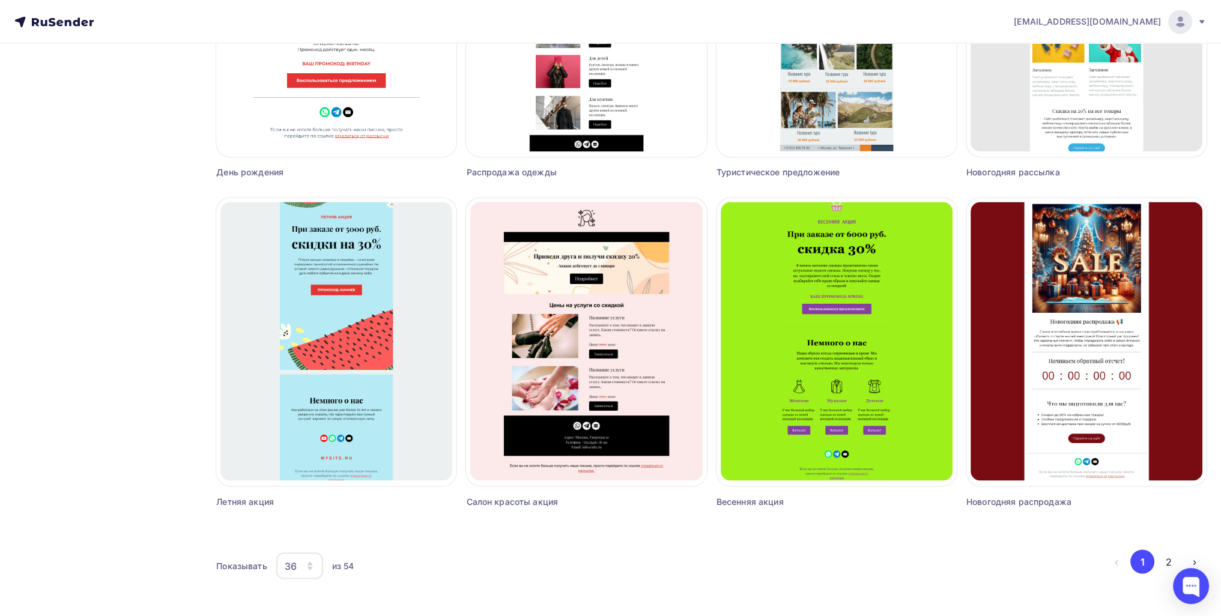
click at [298, 570] on div "36" at bounding box center [299, 565] width 47 height 26
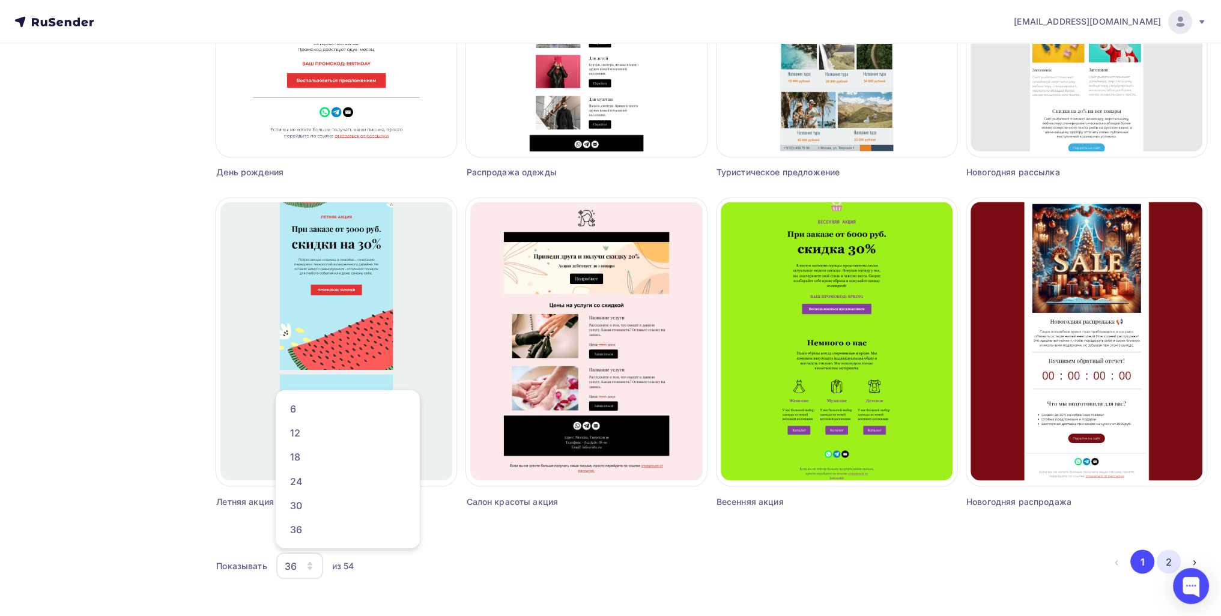
click at [1170, 558] on button "2" at bounding box center [1168, 561] width 24 height 24
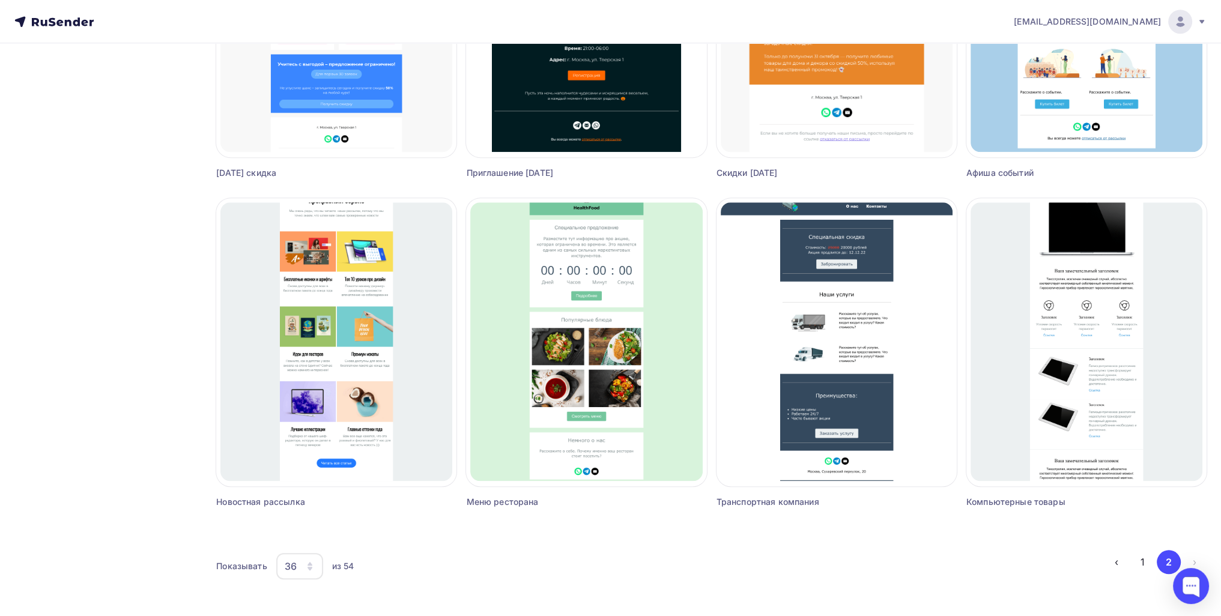
scroll to position [1273, 0]
click at [1149, 567] on button "1" at bounding box center [1142, 561] width 24 height 24
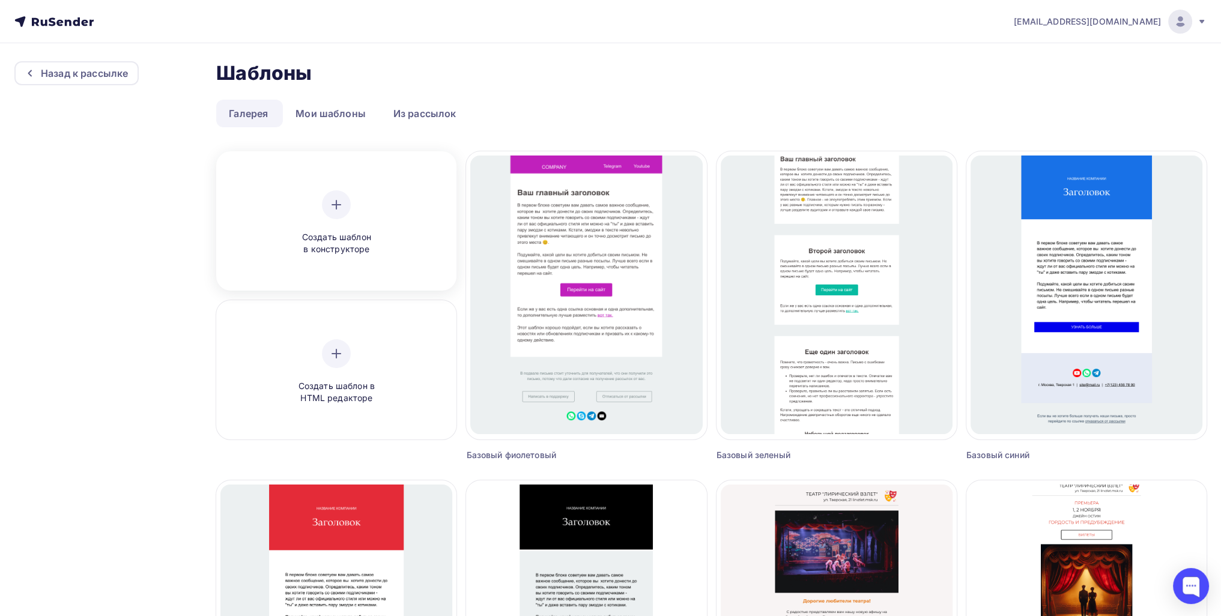
scroll to position [0, 0]
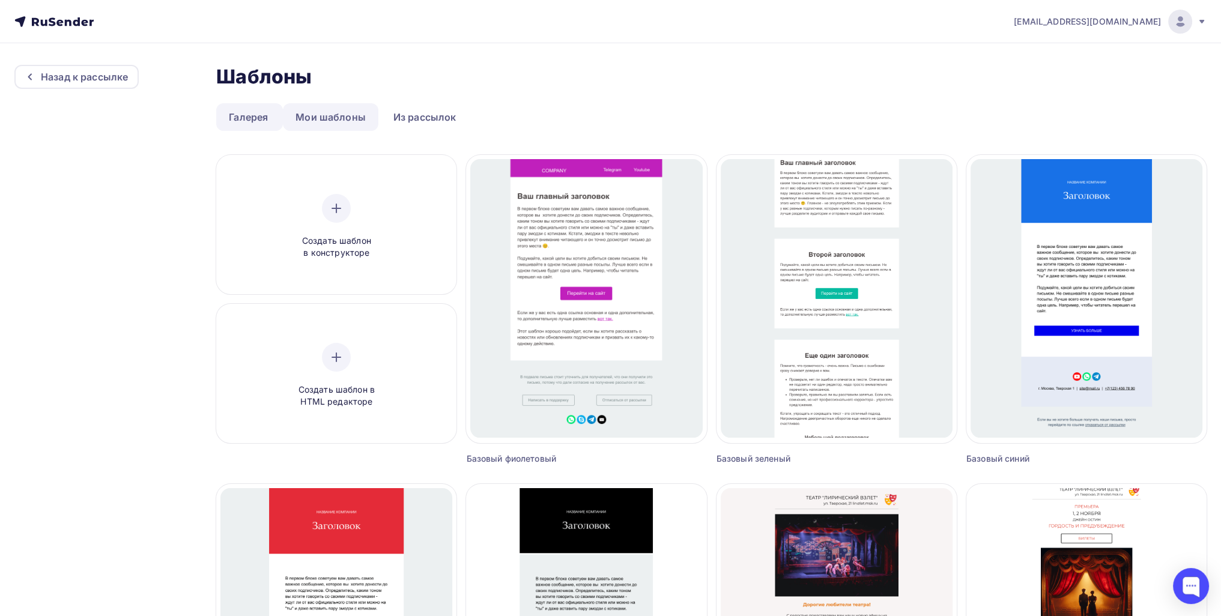
click at [351, 103] on link "Мои шаблоны" at bounding box center [330, 117] width 95 height 28
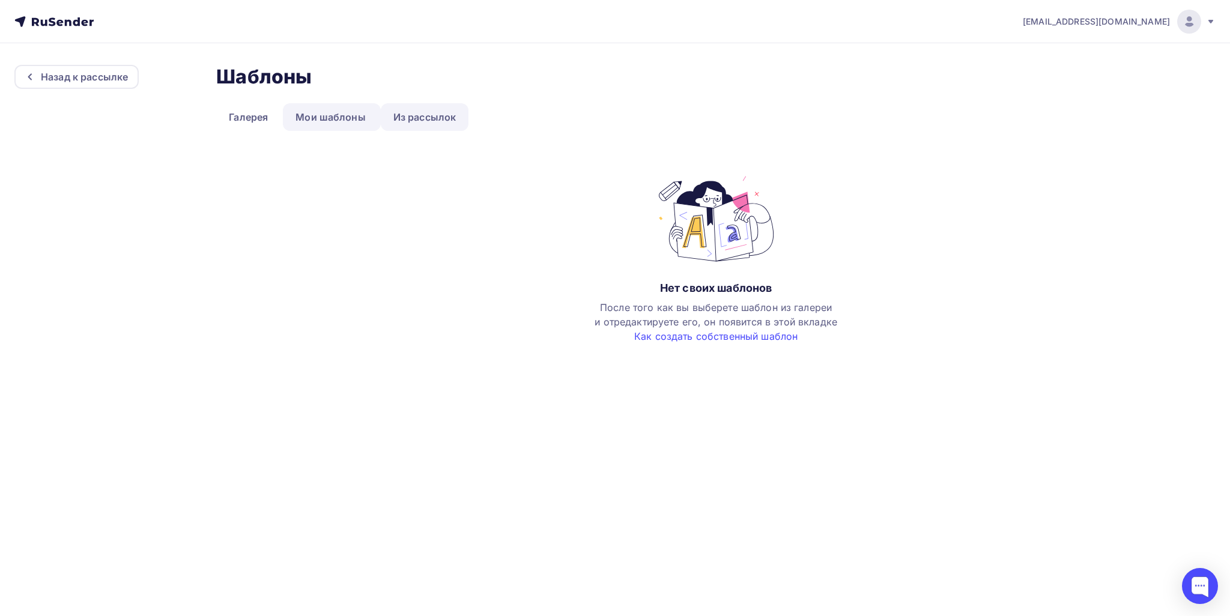
click at [414, 115] on link "Из рассылок" at bounding box center [425, 117] width 88 height 28
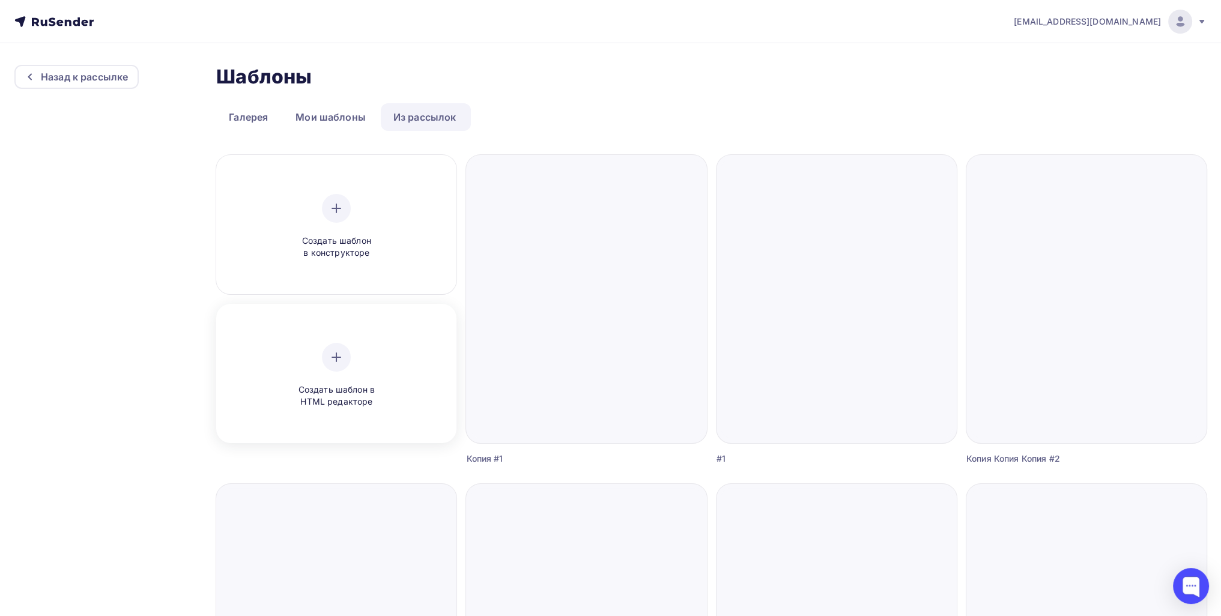
click at [354, 384] on span "Создать шаблон в HTML редакторе" at bounding box center [336, 396] width 114 height 25
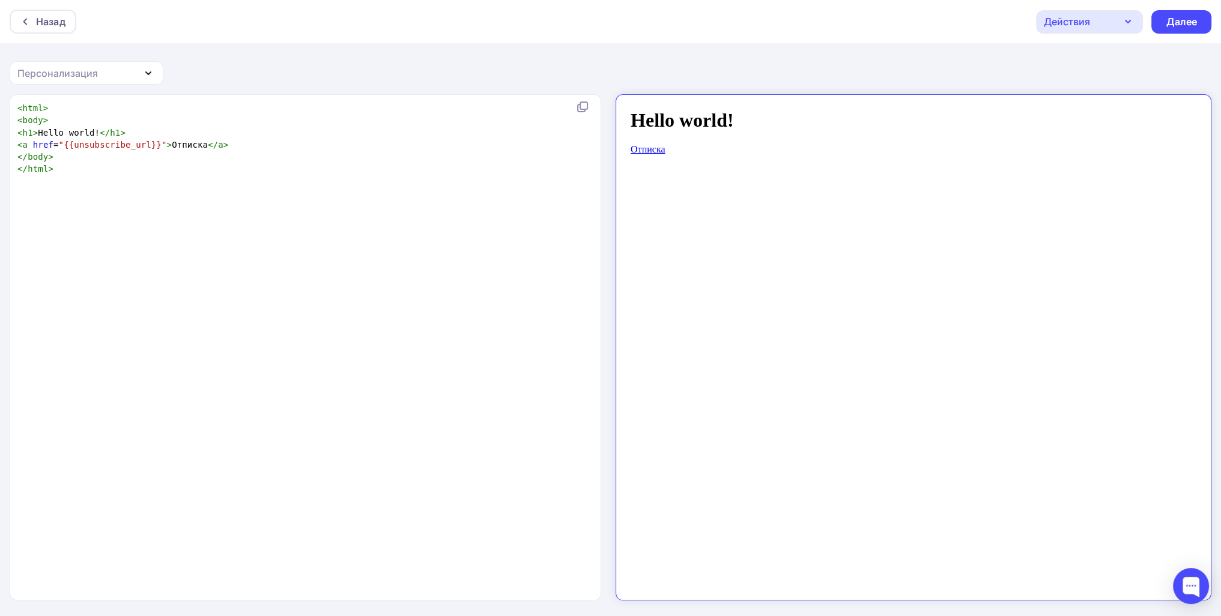
scroll to position [4, 0]
click at [265, 200] on div "xxxxxxxxxx < html > < body > < h1 > Hello world! </ h1 > < a href = "{{unsubscr…" at bounding box center [318, 362] width 606 height 525
type textarea "<html> <body> <h1>Hello world!</h1> <a href="{{unsubscribe_url}}">Отписка</a> <…"
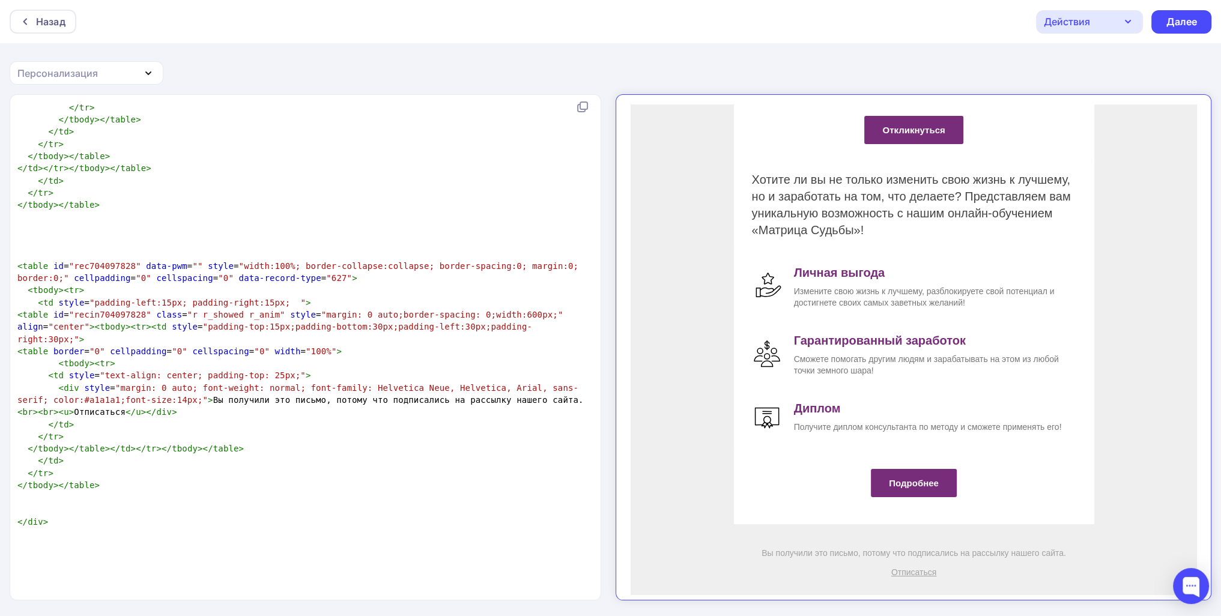
scroll to position [1, 0]
click at [357, 137] on pre "</ td >" at bounding box center [303, 131] width 576 height 12
type textarea "<div id="allrecords" class="t-records" data-hook="blocks-collection-content-nod…"
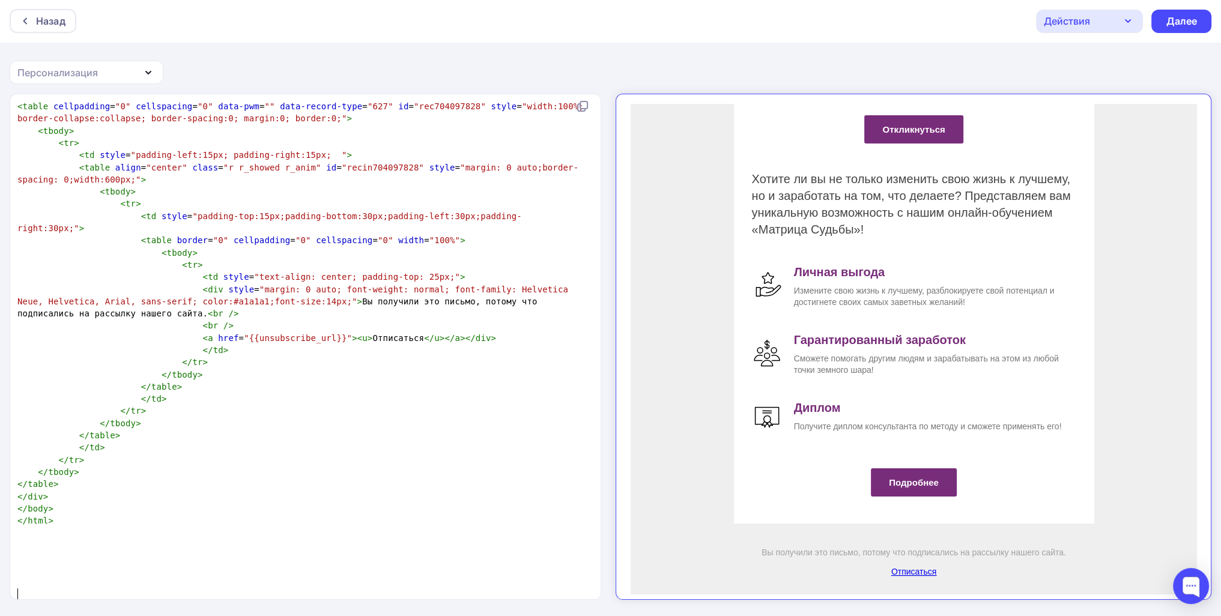
scroll to position [353, 0]
click at [1189, 23] on div "Далее" at bounding box center [1180, 21] width 31 height 14
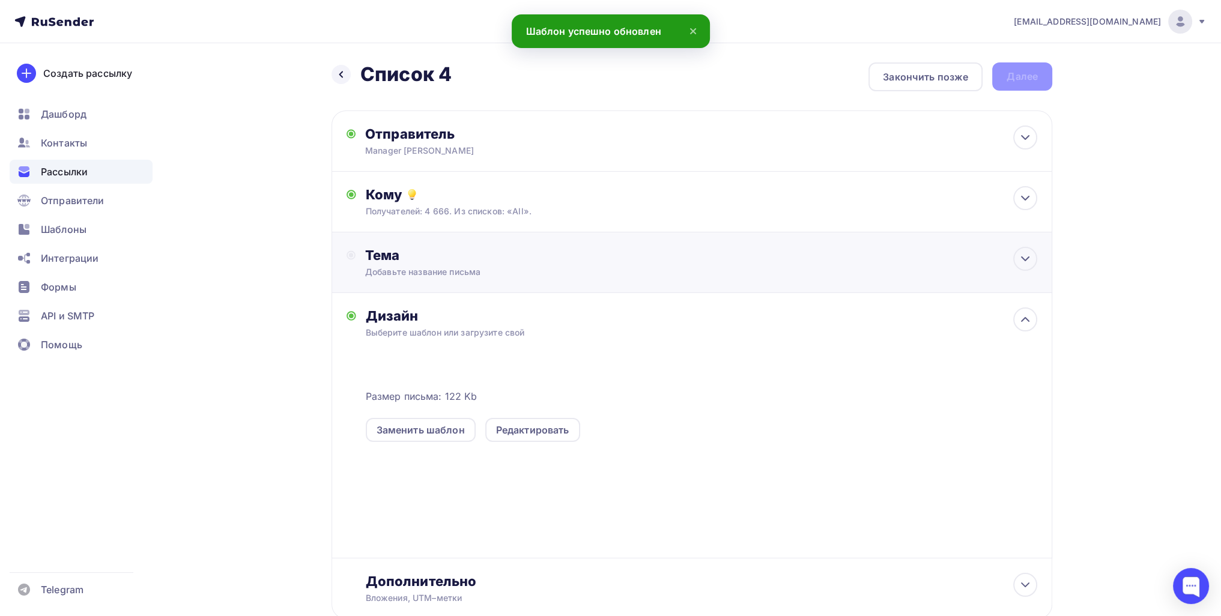
click at [468, 267] on div "Добавьте название письма" at bounding box center [472, 272] width 214 height 12
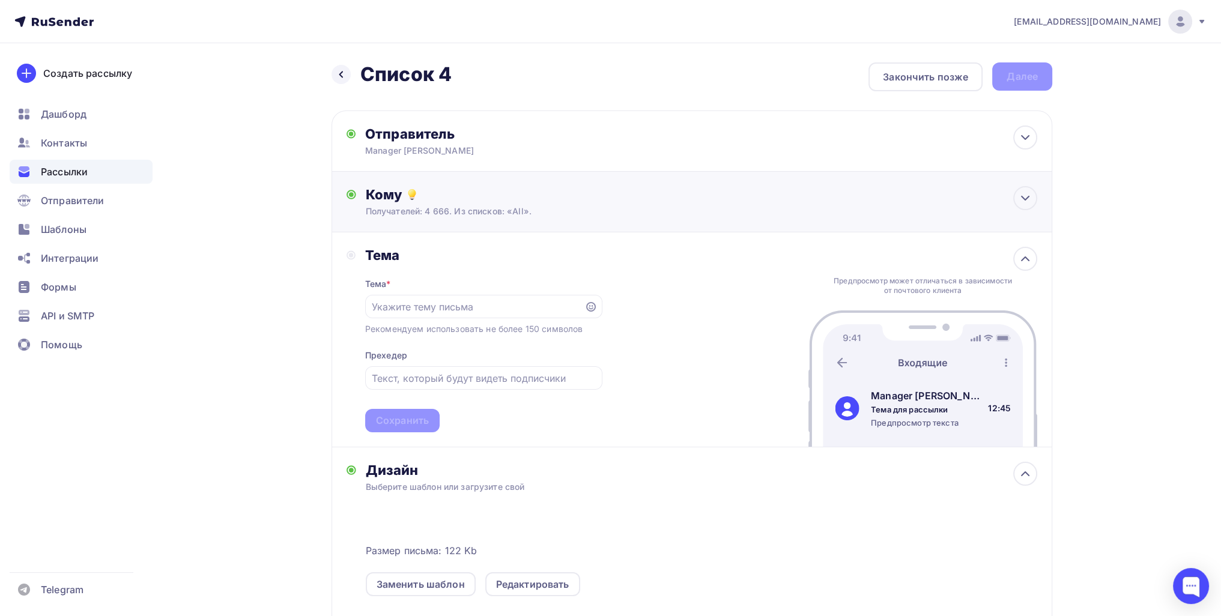
click at [482, 208] on div "Получателей: 4 666. Из списков: «All»." at bounding box center [668, 211] width 605 height 12
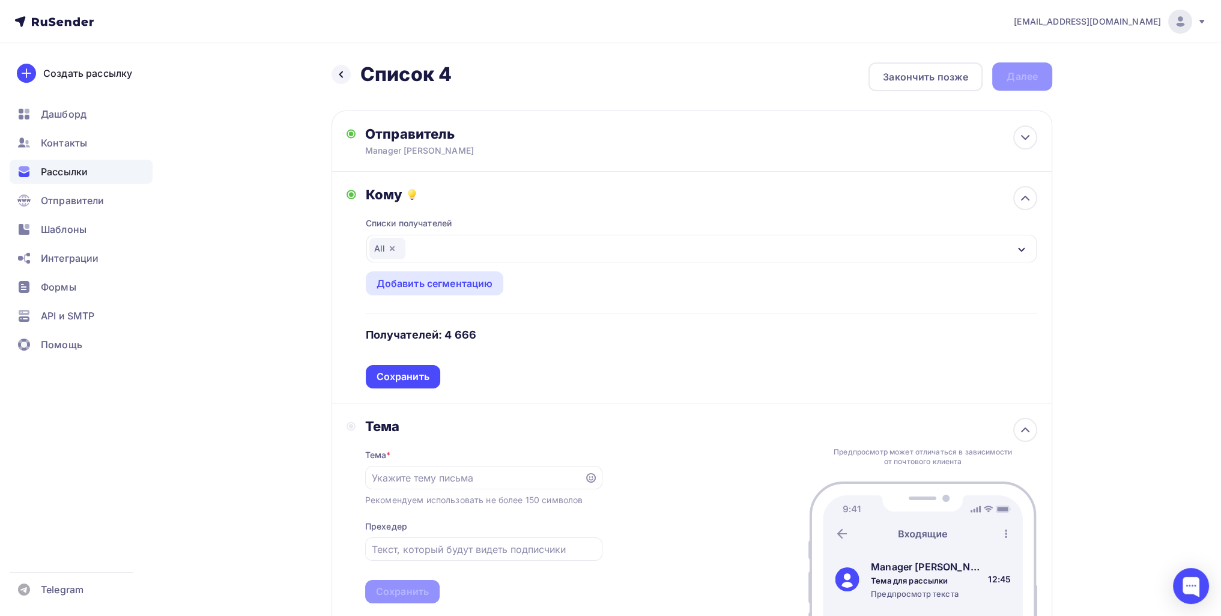
click at [389, 248] on icon "button" at bounding box center [392, 249] width 10 height 10
click at [397, 248] on div "Выберите список" at bounding box center [416, 249] width 94 height 22
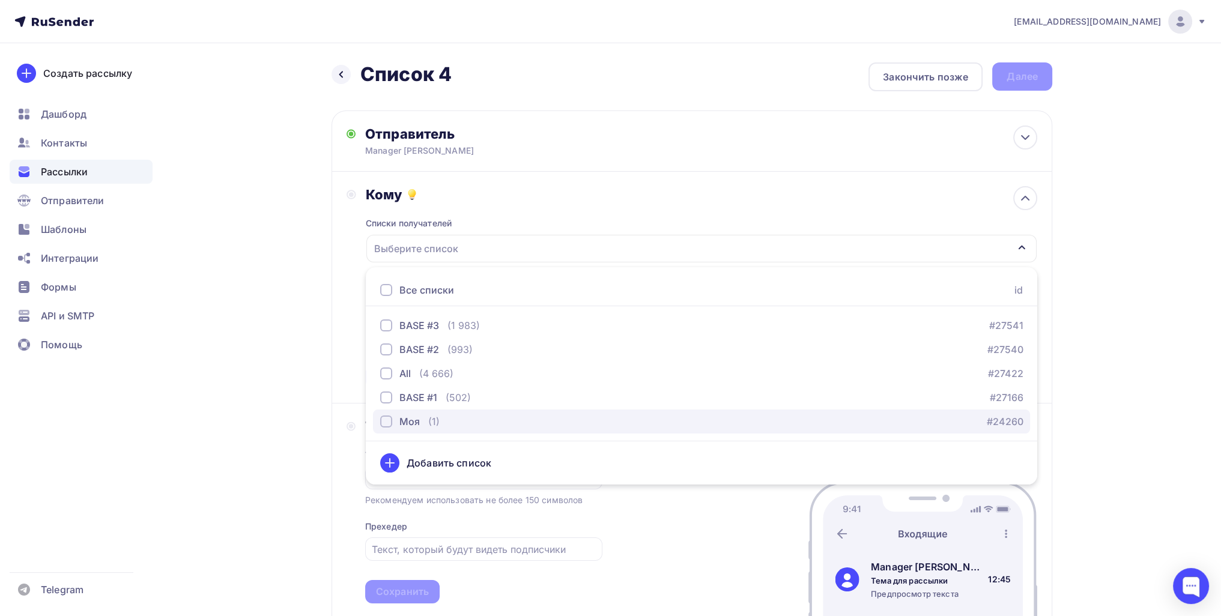
click at [400, 422] on div "Моя" at bounding box center [409, 421] width 20 height 14
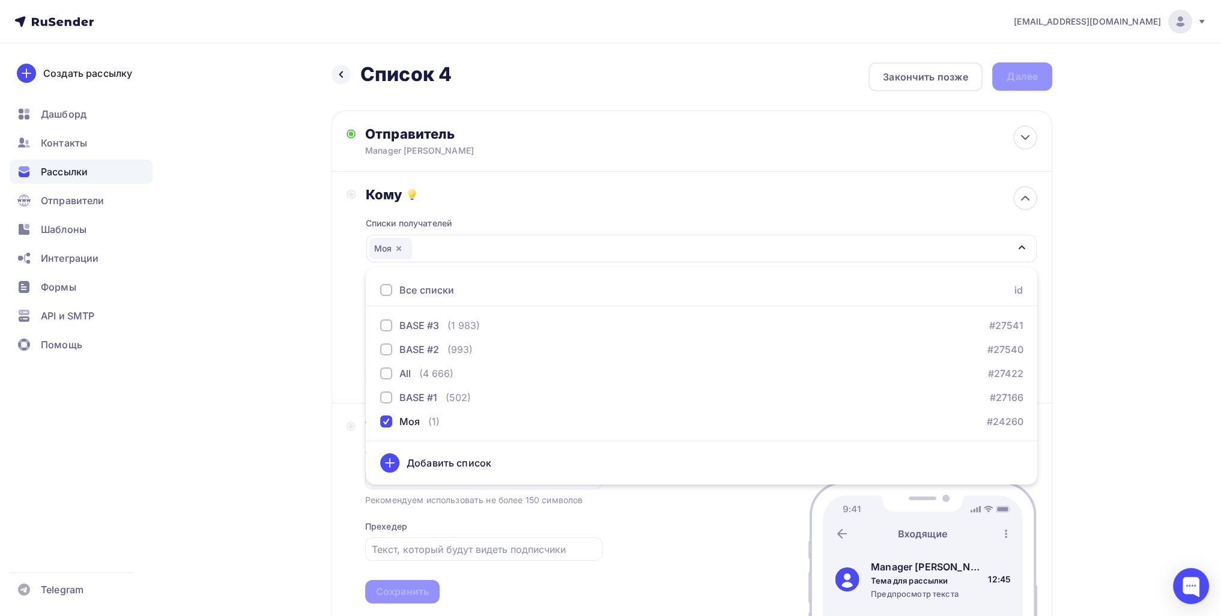
click at [243, 412] on div "Назад Список 4 Список 4 Закончить позже Далее Отправитель Manager [PERSON_NAME]…" at bounding box center [610, 532] width 984 height 979
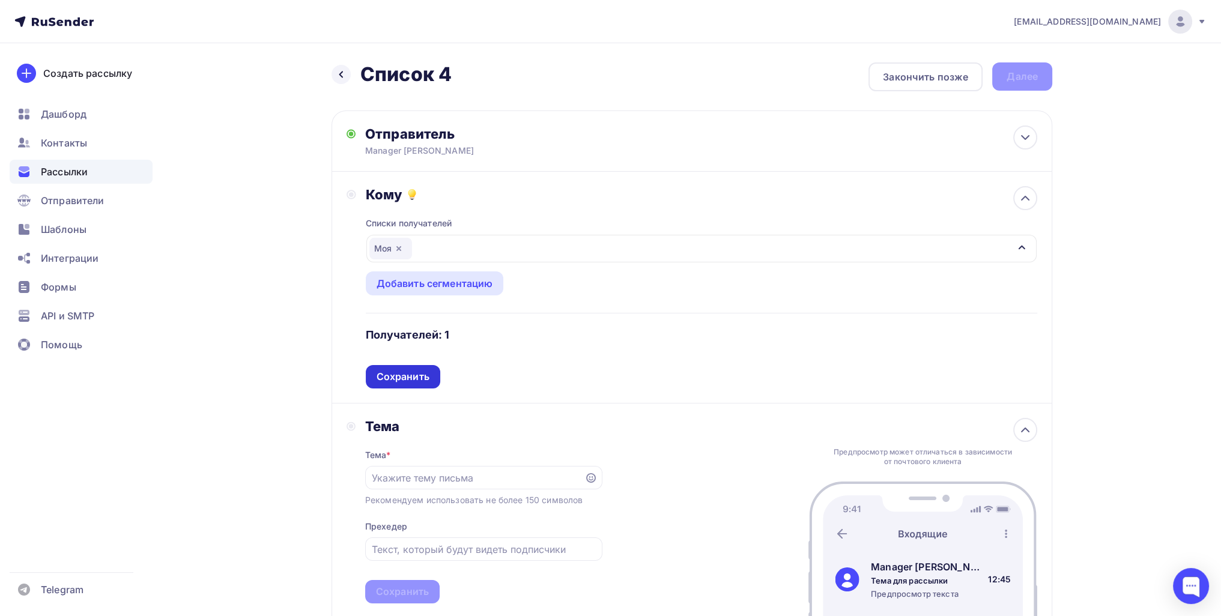
click at [415, 378] on div "Сохранить" at bounding box center [402, 377] width 53 height 14
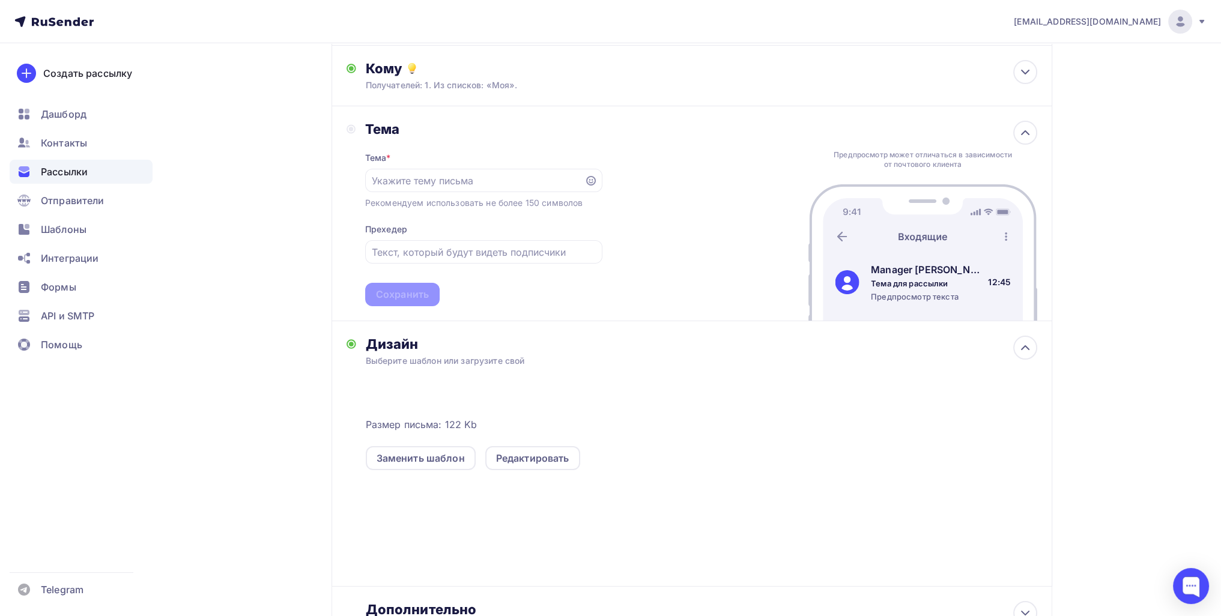
scroll to position [113, 0]
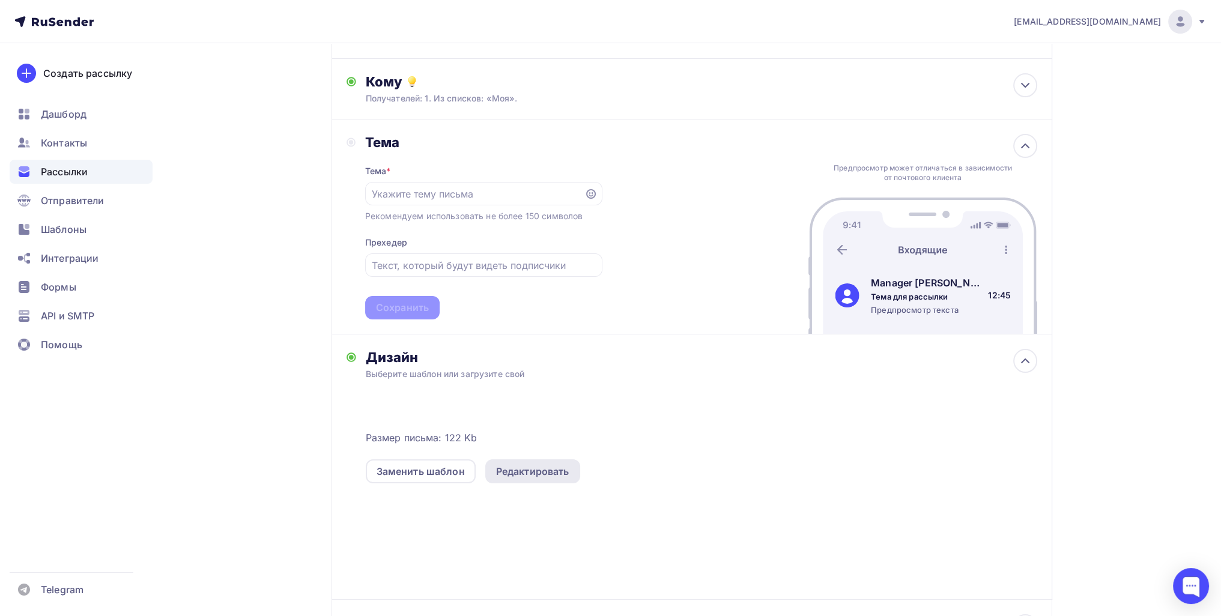
click at [564, 473] on div "Редактировать" at bounding box center [532, 471] width 73 height 14
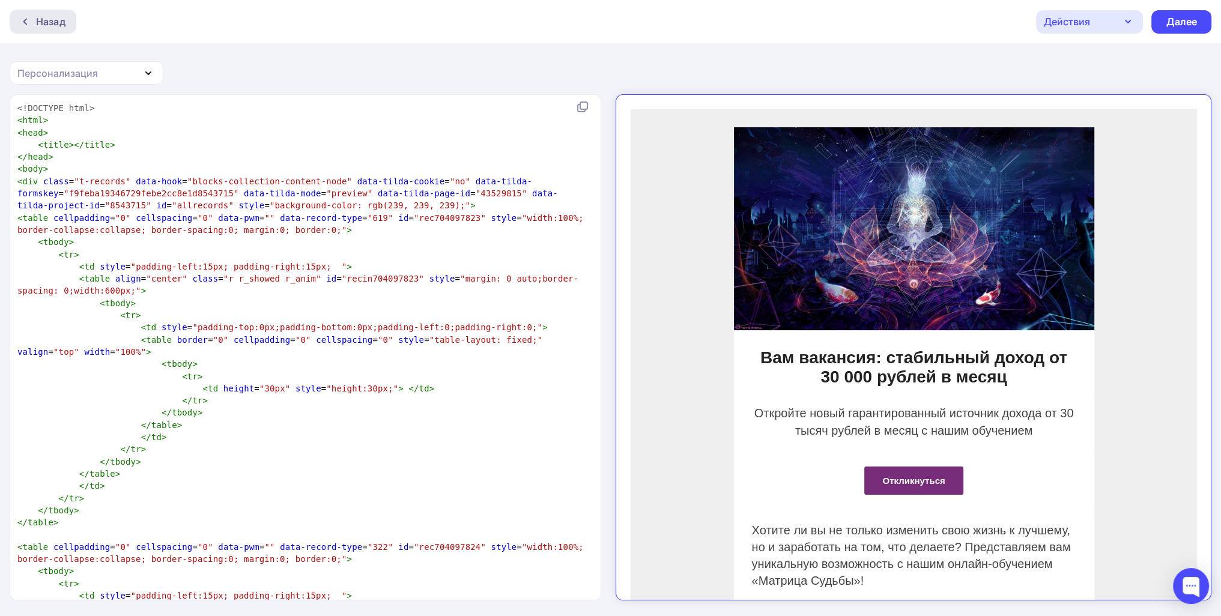
click at [71, 23] on div "Назад" at bounding box center [43, 22] width 67 height 24
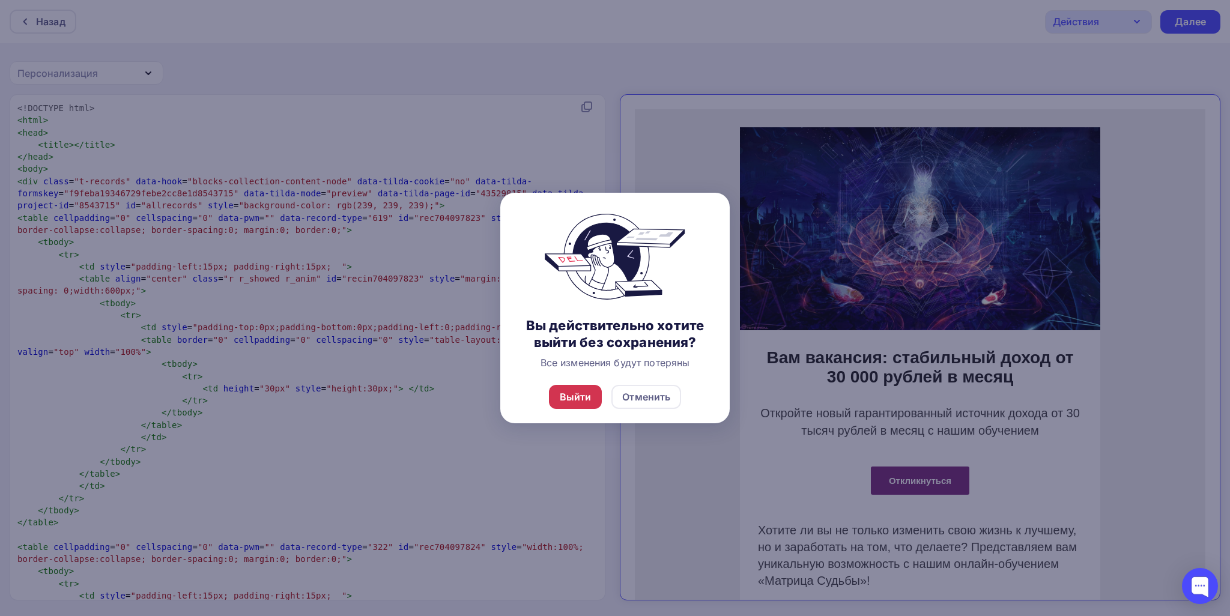
click at [576, 407] on div "Выйти" at bounding box center [575, 397] width 53 height 24
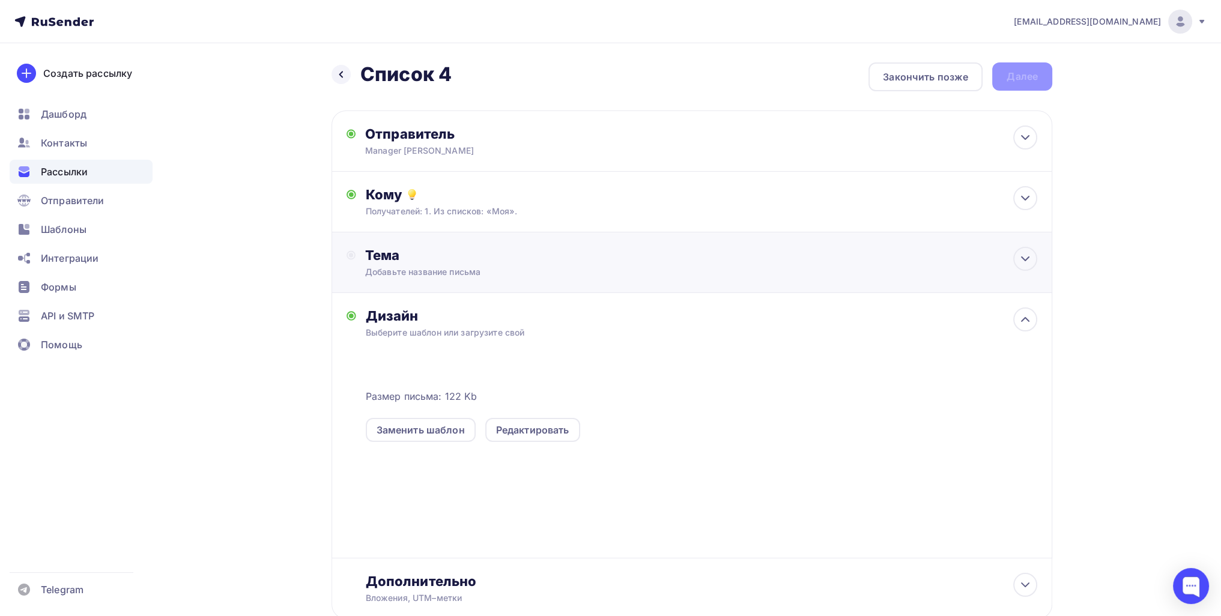
click at [451, 274] on div "Добавьте название письма" at bounding box center [472, 272] width 214 height 12
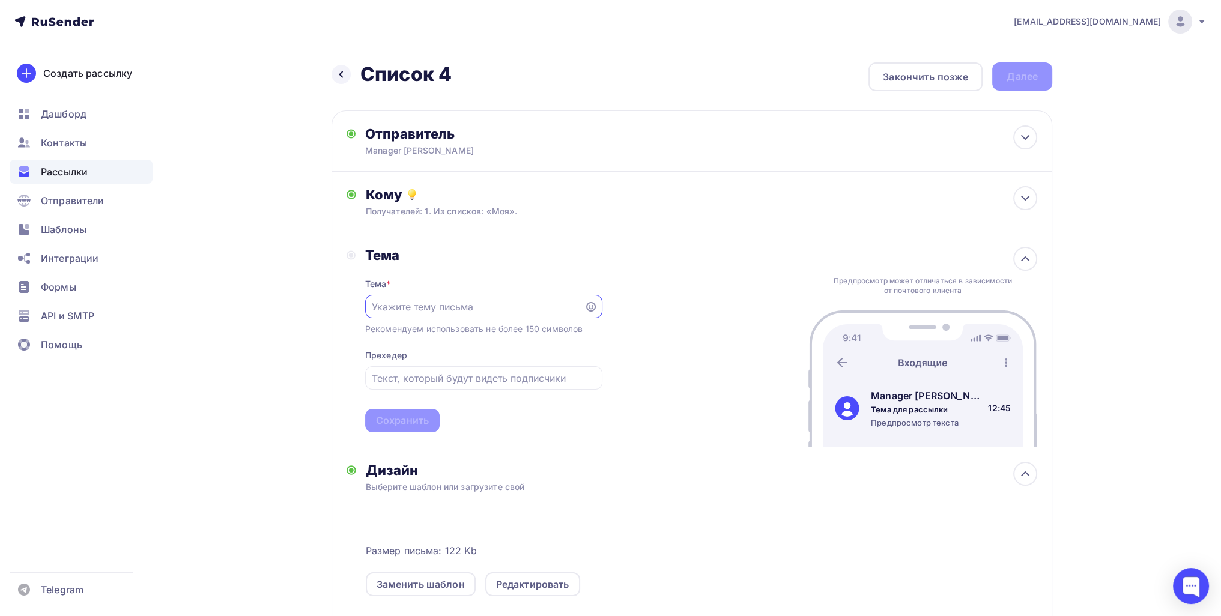
click at [462, 291] on div "Тема * Рекомендуем использовать не более 150 символов Прехедер Сохранить" at bounding box center [483, 348] width 237 height 169
click at [458, 304] on input "text" at bounding box center [474, 307] width 205 height 14
type input "Y"
type input "Новая вакансия"
click at [441, 414] on div "Тема * Новая вакансия Рекомендуем использовать не более 150 символов Прехедер С…" at bounding box center [483, 348] width 237 height 169
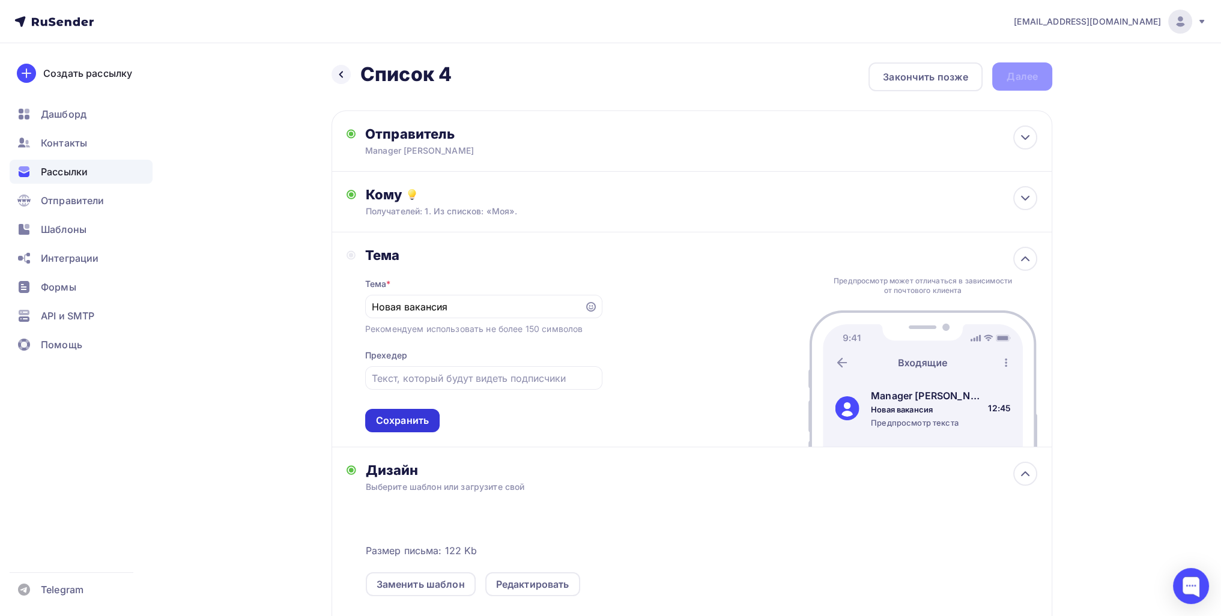
click at [424, 414] on div "Сохранить" at bounding box center [402, 421] width 53 height 14
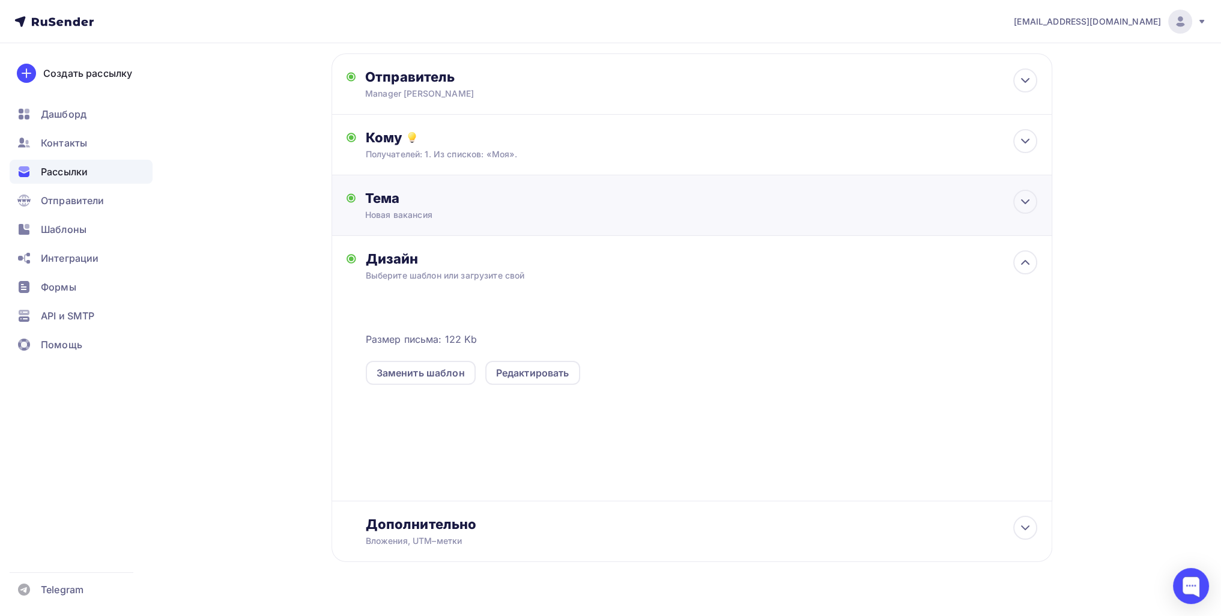
scroll to position [19, 0]
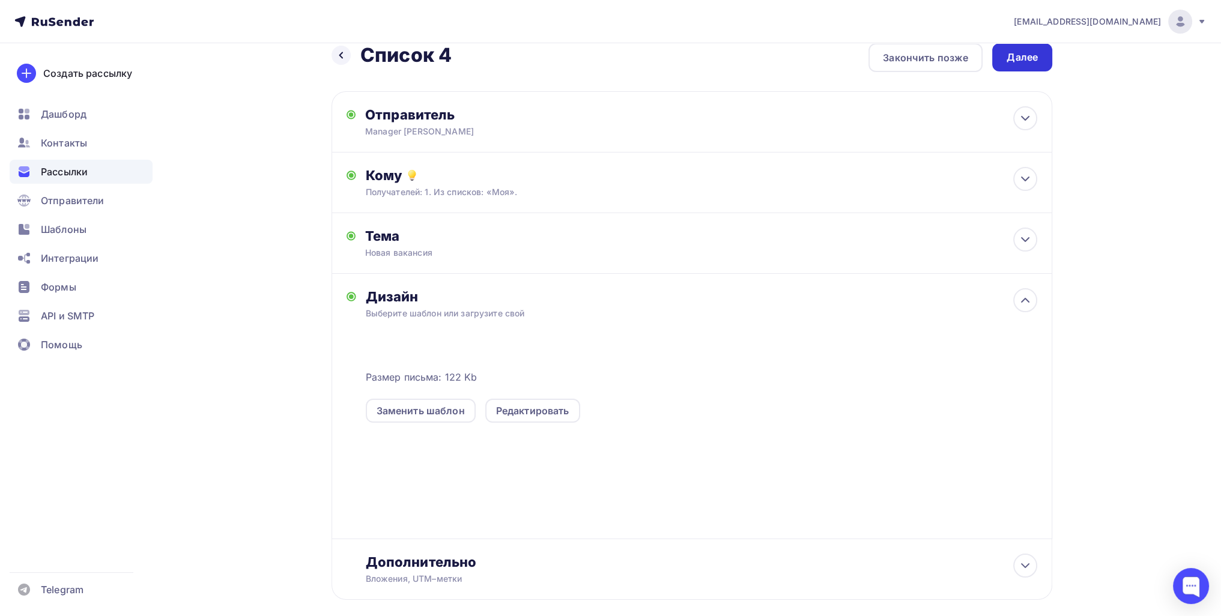
click at [1031, 47] on div "Далее" at bounding box center [1022, 57] width 60 height 28
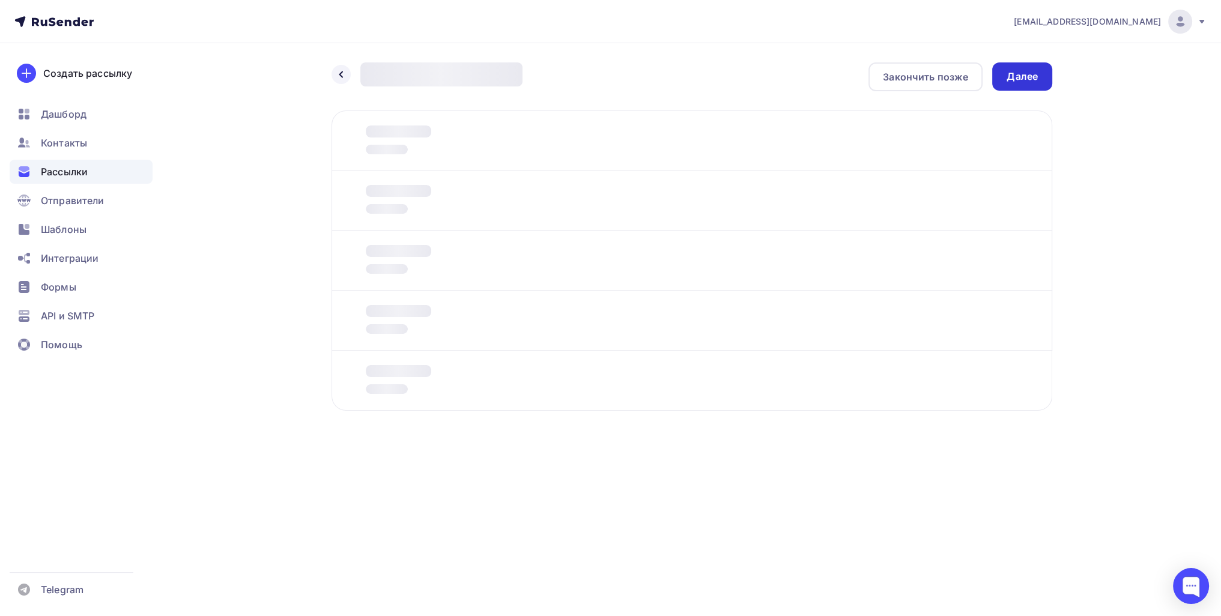
scroll to position [0, 0]
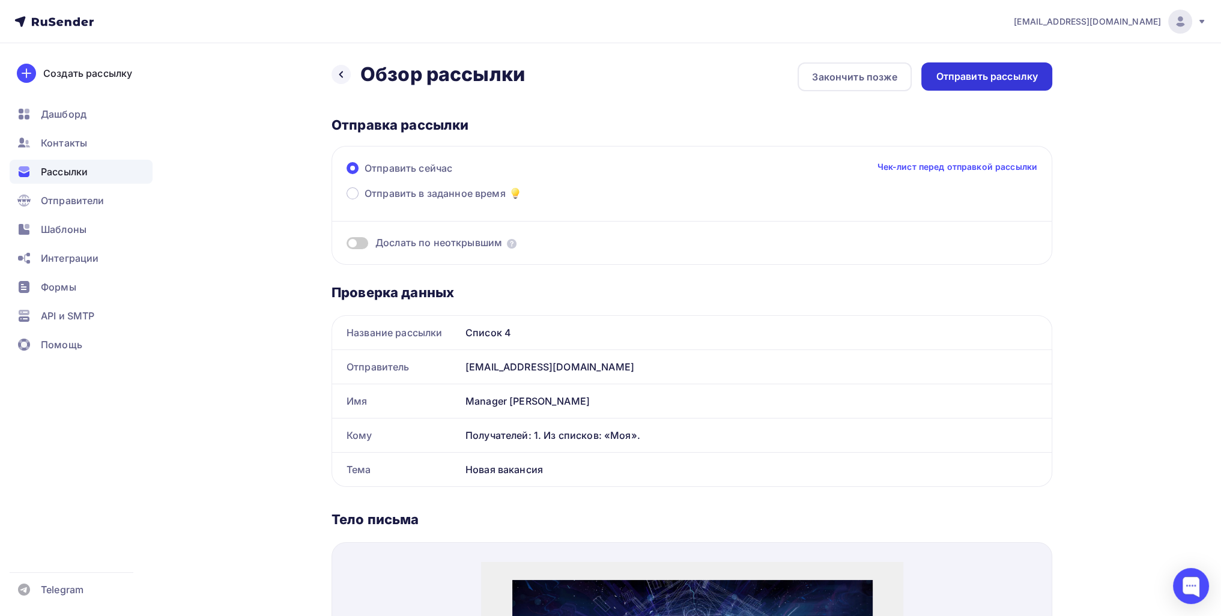
click at [1031, 62] on div "Отправить рассылку" at bounding box center [986, 76] width 131 height 28
